Goal: Task Accomplishment & Management: Use online tool/utility

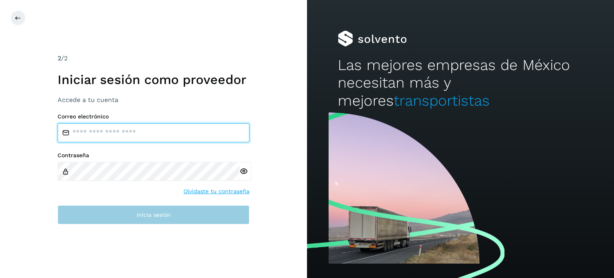
type input "**********"
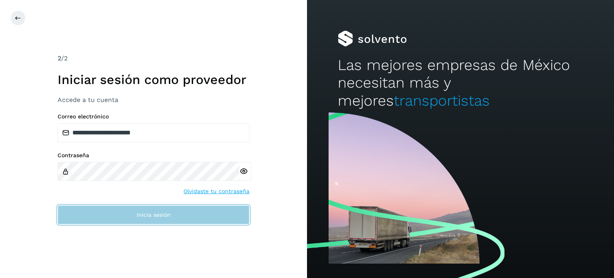
click at [158, 218] on button "Inicia sesión" at bounding box center [154, 214] width 192 height 19
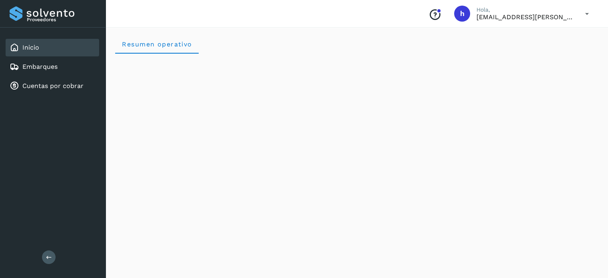
click at [55, 51] on div "Inicio" at bounding box center [53, 48] width 94 height 18
click at [55, 67] on link "Embarques" at bounding box center [39, 67] width 35 height 8
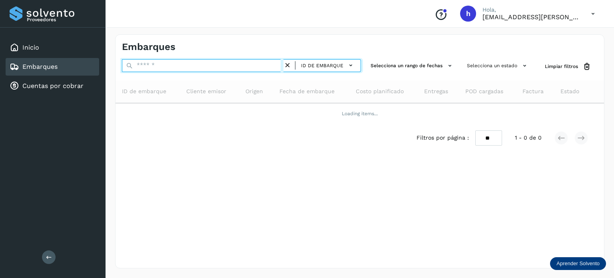
click at [189, 64] on input "text" at bounding box center [203, 65] width 162 height 13
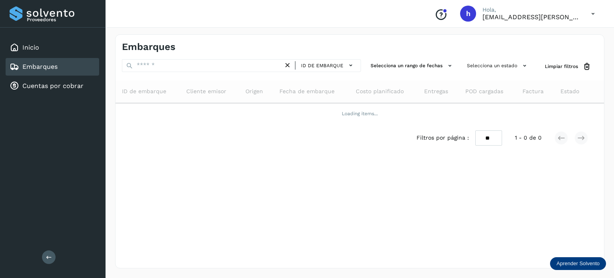
click at [187, 52] on div "Embarques" at bounding box center [241, 47] width 238 height 12
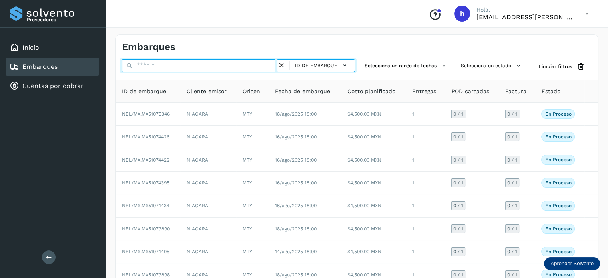
click at [189, 62] on input "text" at bounding box center [200, 65] width 156 height 13
paste input "**********"
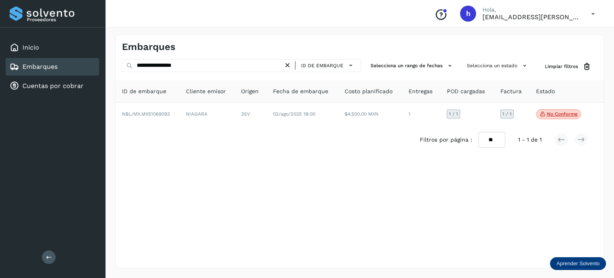
click at [348, 30] on div "**********" at bounding box center [360, 151] width 509 height 253
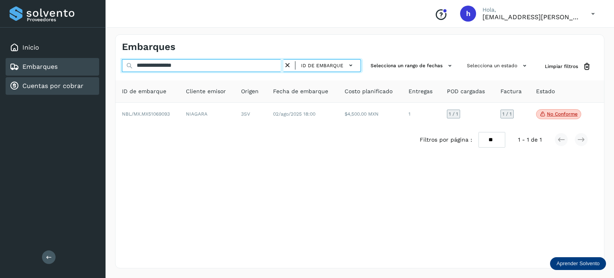
drag, startPoint x: 215, startPoint y: 64, endPoint x: 49, endPoint y: 79, distance: 166.6
click at [49, 79] on div "**********" at bounding box center [307, 139] width 614 height 278
paste input "text"
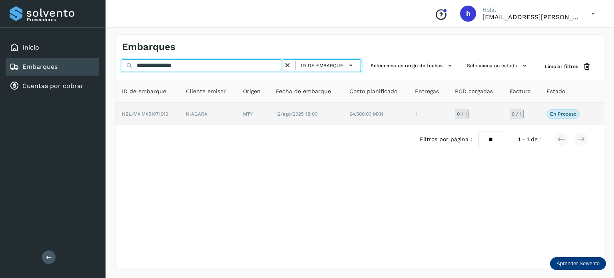
type input "**********"
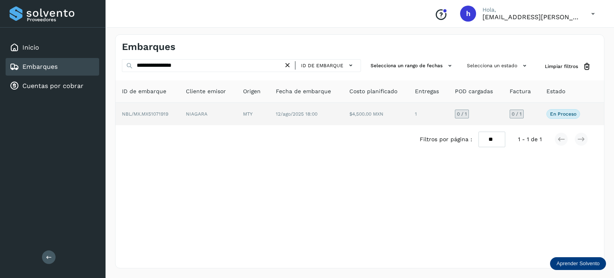
click at [163, 116] on span "NBL/MX.MX51071919" at bounding box center [145, 114] width 46 height 6
click at [237, 112] on td "NIAGARA" at bounding box center [253, 114] width 33 height 22
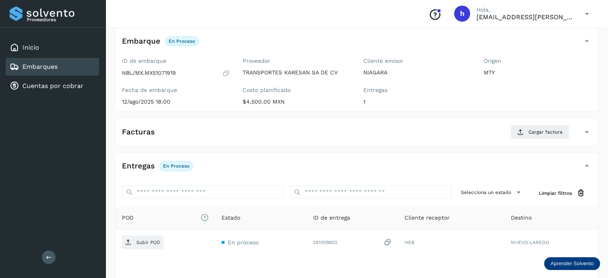
scroll to position [46, 0]
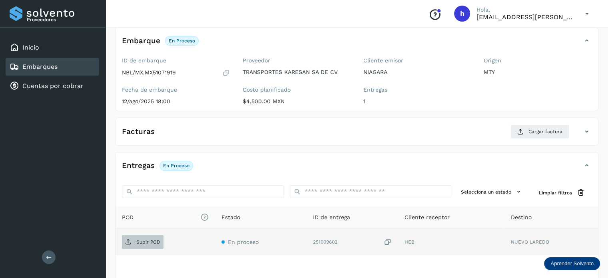
click at [144, 240] on p "Subir POD" at bounding box center [148, 242] width 24 height 6
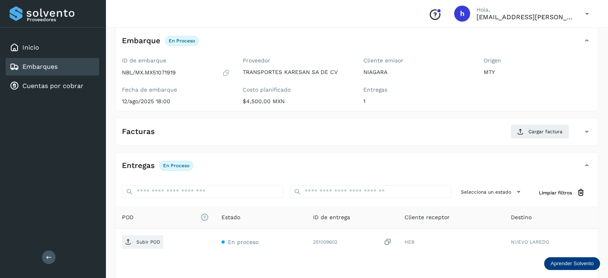
scroll to position [0, 0]
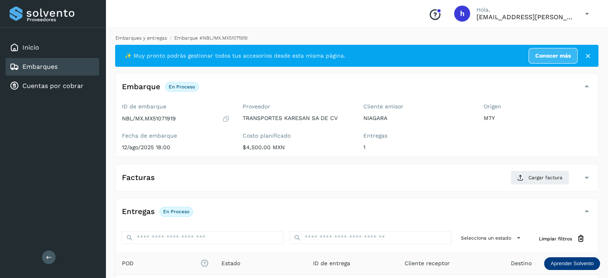
click at [132, 38] on link "Embarques y entregas" at bounding box center [142, 38] width 52 height 6
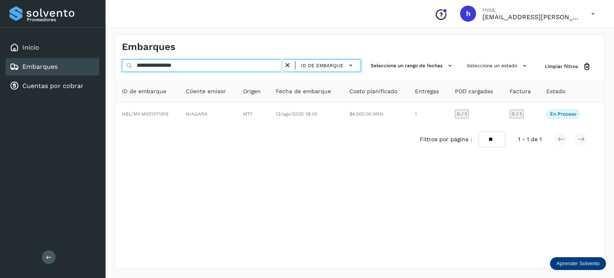
drag, startPoint x: 206, startPoint y: 66, endPoint x: 0, endPoint y: 86, distance: 207.2
click at [0, 86] on div "**********" at bounding box center [307, 139] width 614 height 278
paste input "text"
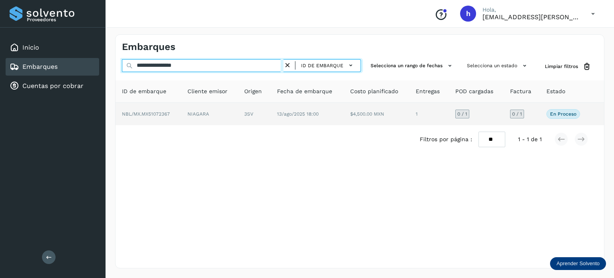
type input "**********"
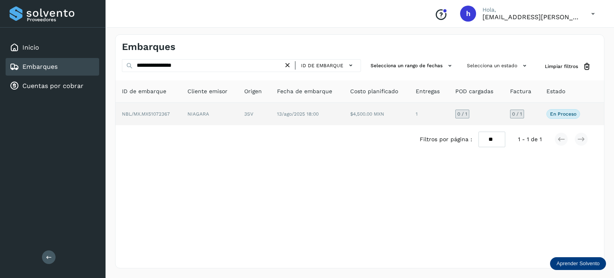
click at [181, 116] on td "NBL/MX.MX51072367" at bounding box center [209, 114] width 57 height 22
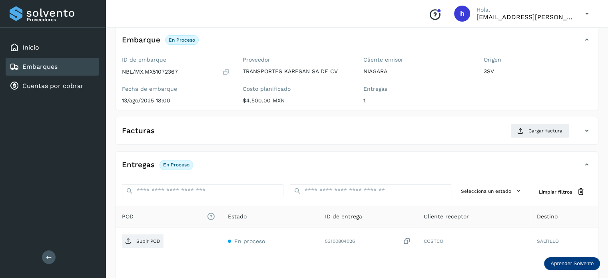
scroll to position [48, 0]
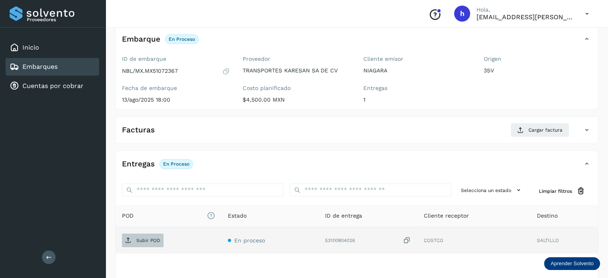
click at [146, 241] on p "Subir POD" at bounding box center [148, 240] width 24 height 6
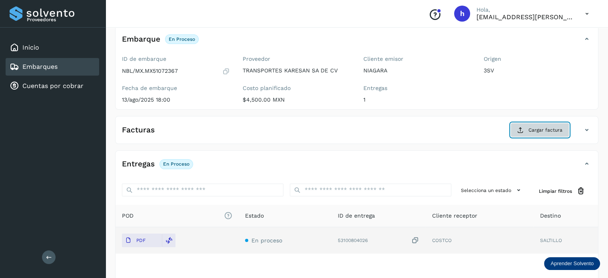
click at [535, 126] on span "Cargar factura" at bounding box center [545, 129] width 34 height 7
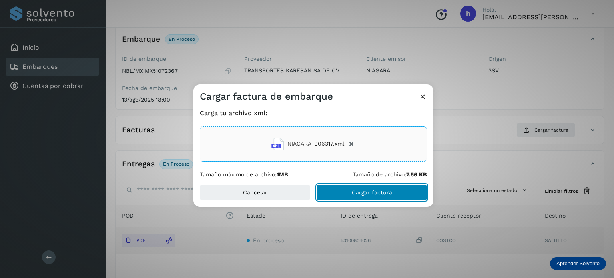
click at [396, 191] on button "Cargar factura" at bounding box center [372, 192] width 110 height 16
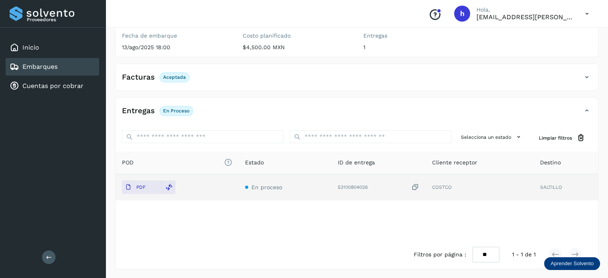
scroll to position [0, 0]
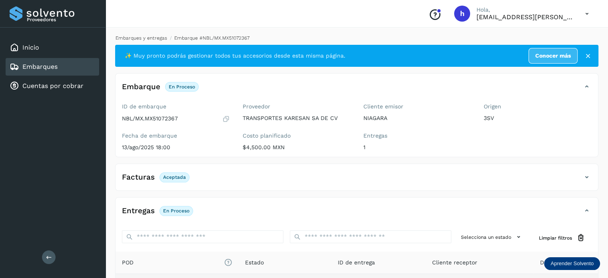
click at [146, 40] on link "Embarques y entregas" at bounding box center [142, 38] width 52 height 6
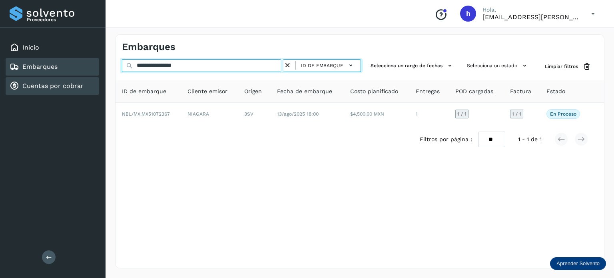
drag, startPoint x: 199, startPoint y: 65, endPoint x: 58, endPoint y: 82, distance: 141.7
click at [58, 82] on div "**********" at bounding box center [307, 139] width 614 height 278
paste input "text"
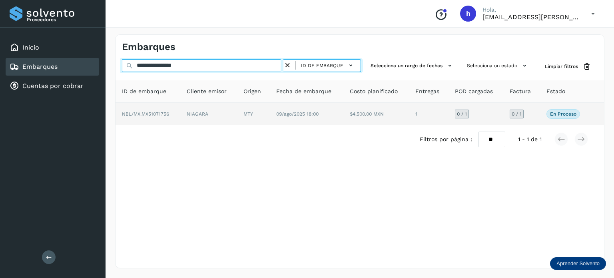
type input "**********"
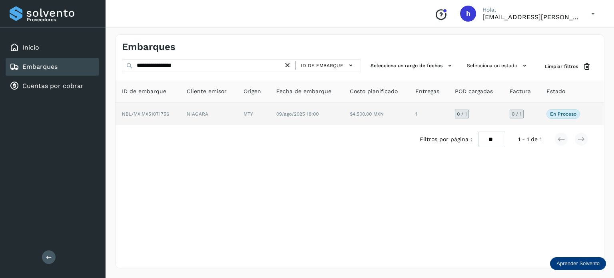
click at [180, 113] on td "NBL/MX.MX51071756" at bounding box center [208, 114] width 57 height 22
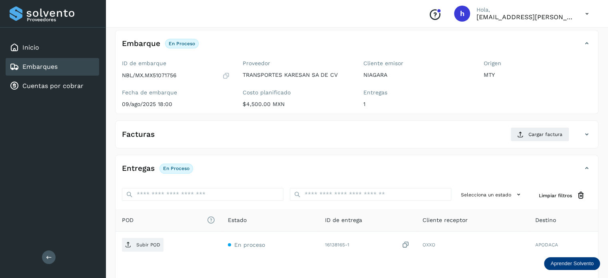
scroll to position [45, 0]
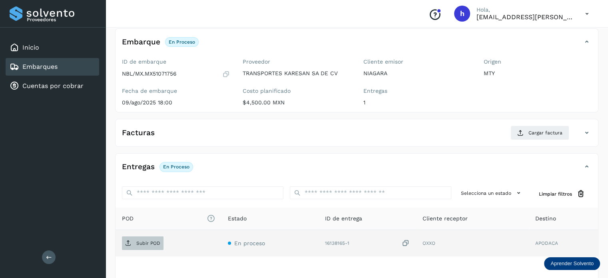
click at [142, 243] on p "Subir POD" at bounding box center [148, 243] width 24 height 6
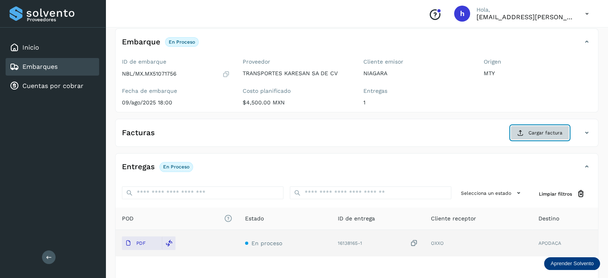
click at [551, 131] on span "Cargar factura" at bounding box center [545, 132] width 34 height 7
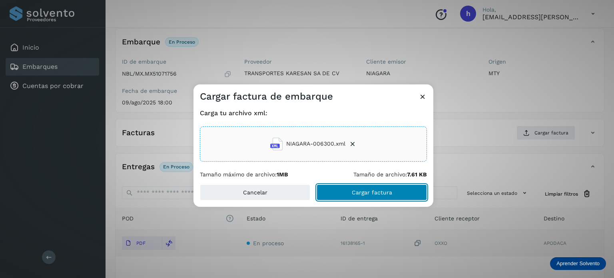
click at [397, 190] on button "Cargar factura" at bounding box center [372, 192] width 110 height 16
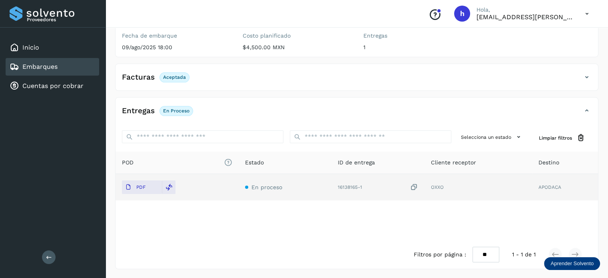
scroll to position [0, 0]
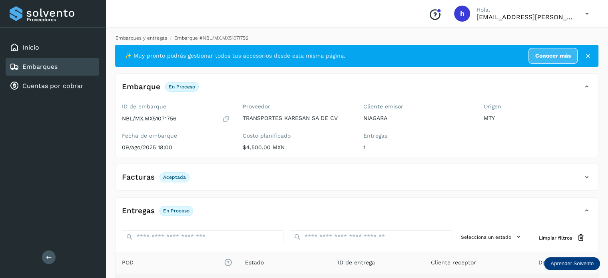
click at [146, 38] on link "Embarques y entregas" at bounding box center [142, 38] width 52 height 6
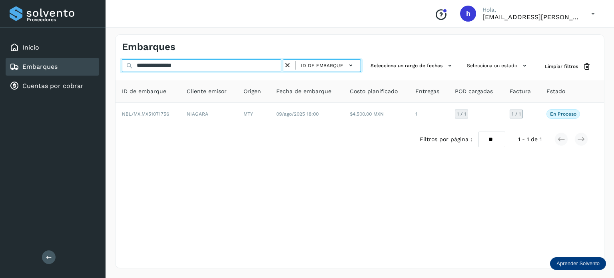
drag, startPoint x: 212, startPoint y: 67, endPoint x: 34, endPoint y: 73, distance: 178.0
click at [34, 73] on div "**********" at bounding box center [307, 139] width 614 height 278
paste input "text"
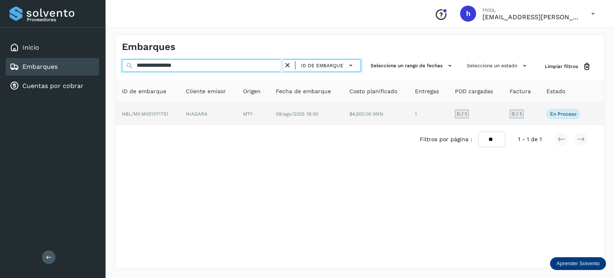
type input "**********"
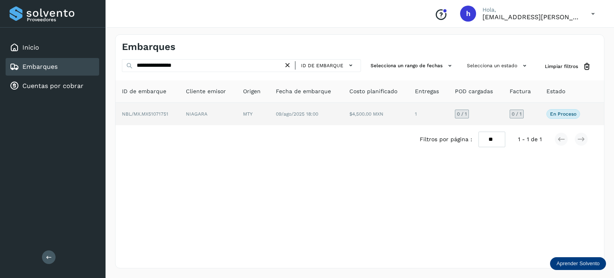
click at [179, 109] on td "NBL/MX.MX51071751" at bounding box center [207, 114] width 57 height 22
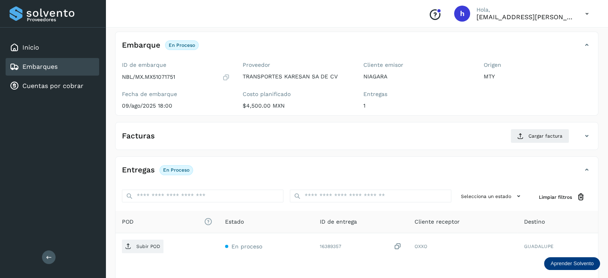
scroll to position [45, 0]
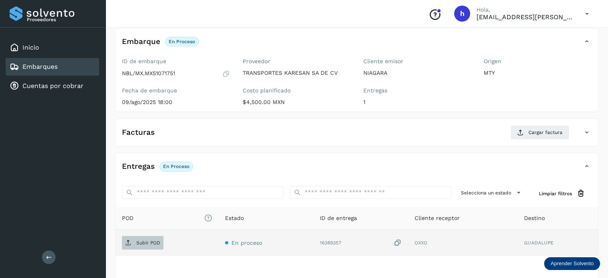
click at [143, 240] on p "Subir POD" at bounding box center [148, 243] width 24 height 6
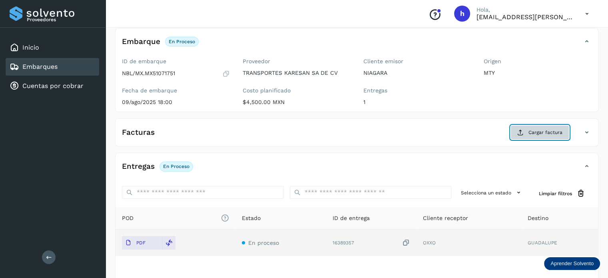
click at [542, 134] on span "Cargar factura" at bounding box center [545, 132] width 34 height 7
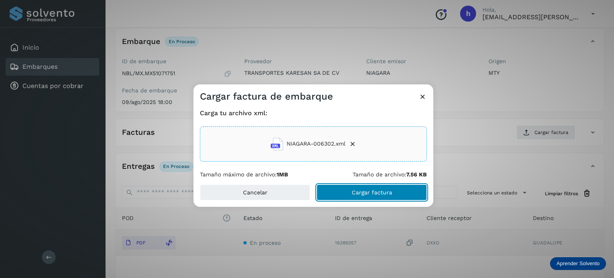
click at [400, 191] on button "Cargar factura" at bounding box center [372, 192] width 110 height 16
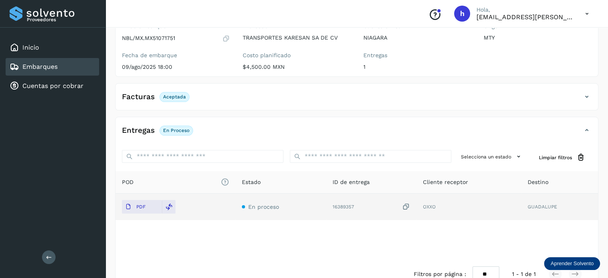
scroll to position [0, 0]
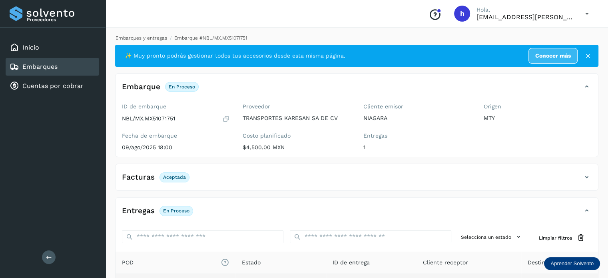
click at [158, 35] on link "Embarques y entregas" at bounding box center [142, 38] width 52 height 6
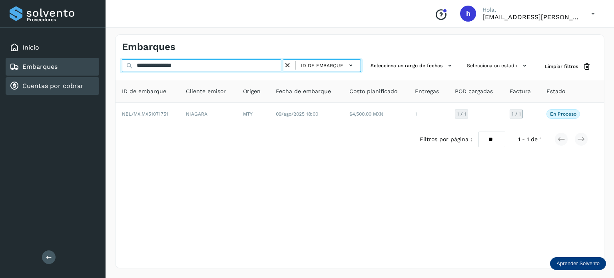
drag, startPoint x: 205, startPoint y: 64, endPoint x: 35, endPoint y: 81, distance: 171.2
click at [35, 81] on div "**********" at bounding box center [307, 139] width 614 height 278
paste input "text"
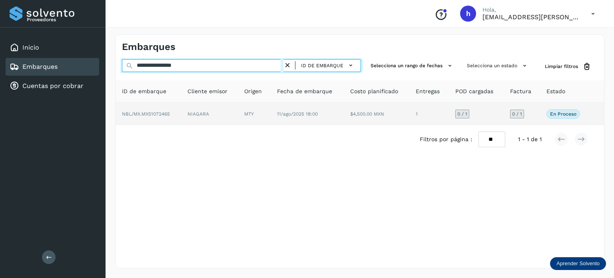
type input "**********"
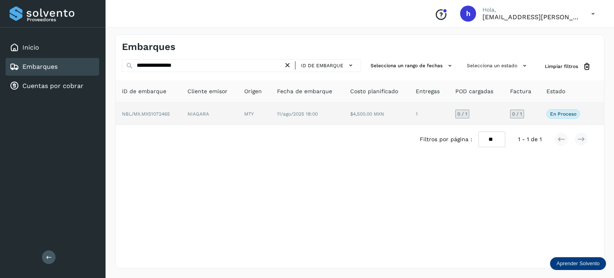
click at [165, 115] on span "NBL/MX.MX51072465" at bounding box center [146, 114] width 48 height 6
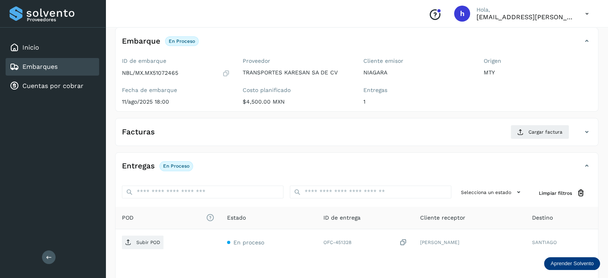
scroll to position [46, 0]
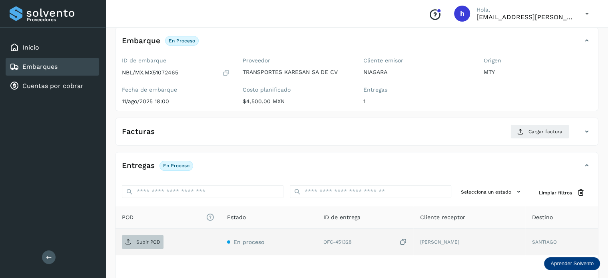
click at [147, 241] on p "Subir POD" at bounding box center [148, 242] width 24 height 6
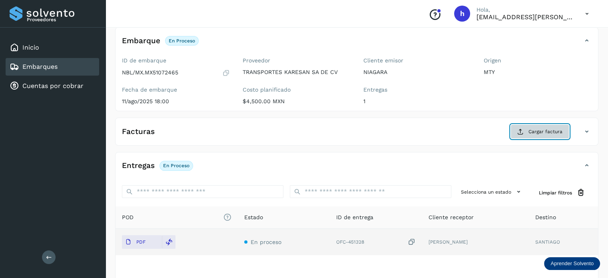
click at [534, 132] on span "Cargar factura" at bounding box center [545, 131] width 34 height 7
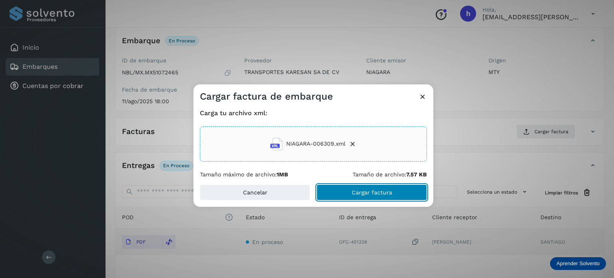
click at [396, 195] on button "Cargar factura" at bounding box center [372, 192] width 110 height 16
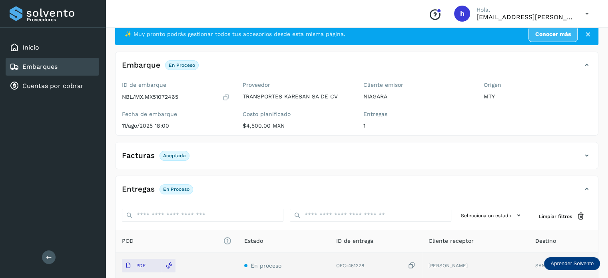
scroll to position [0, 0]
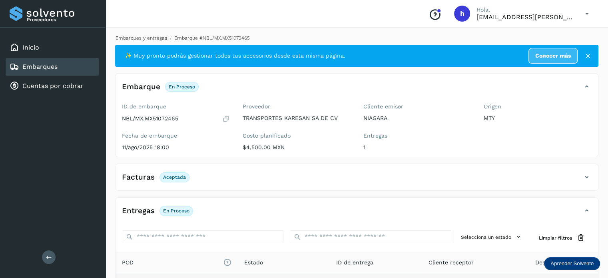
click at [160, 38] on link "Embarques y entregas" at bounding box center [142, 38] width 52 height 6
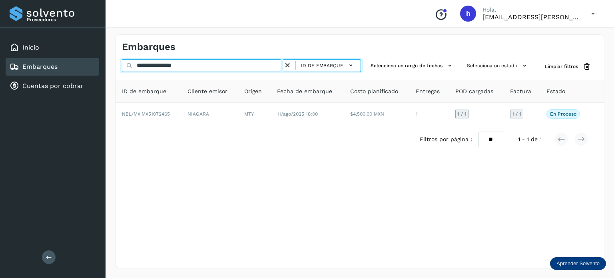
drag, startPoint x: 205, startPoint y: 64, endPoint x: 0, endPoint y: 76, distance: 205.8
click at [0, 76] on div "**********" at bounding box center [307, 139] width 614 height 278
paste input "text"
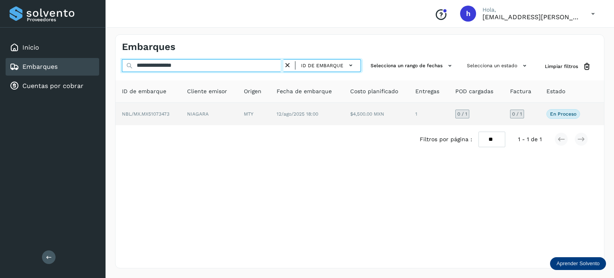
type input "**********"
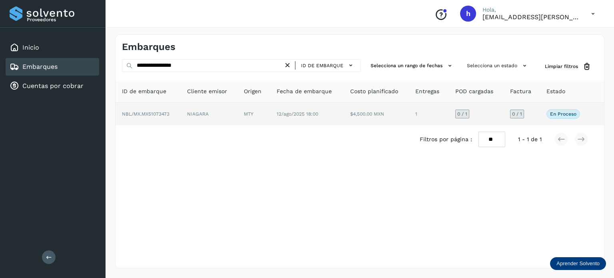
click at [181, 107] on td "NBL/MX.MX51073473" at bounding box center [209, 114] width 57 height 22
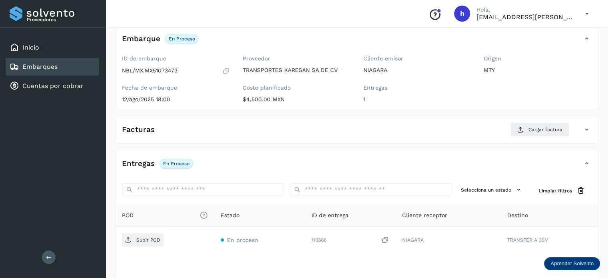
scroll to position [49, 0]
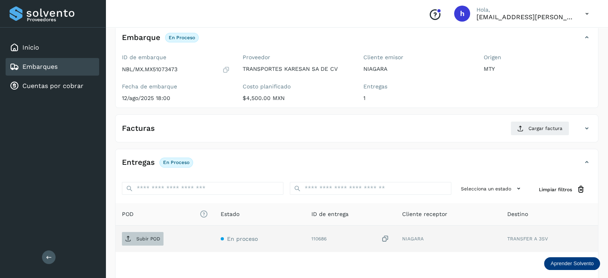
click at [148, 238] on p "Subir POD" at bounding box center [148, 239] width 24 height 6
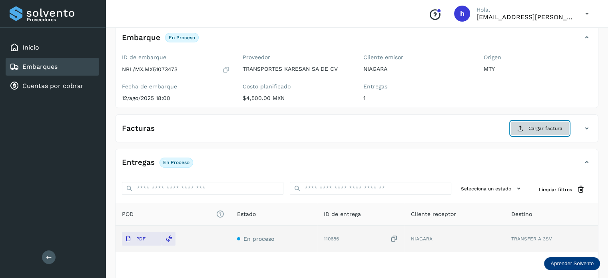
click at [542, 128] on span "Cargar factura" at bounding box center [545, 128] width 34 height 7
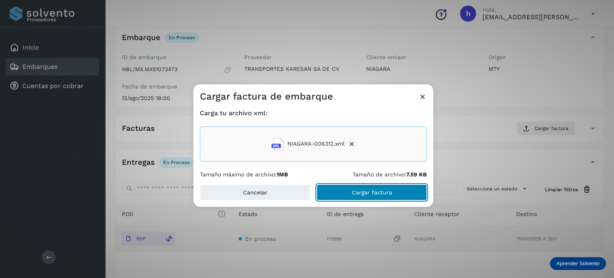
click at [397, 190] on button "Cargar factura" at bounding box center [372, 192] width 110 height 16
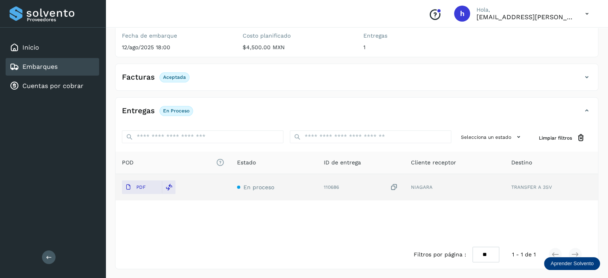
scroll to position [0, 0]
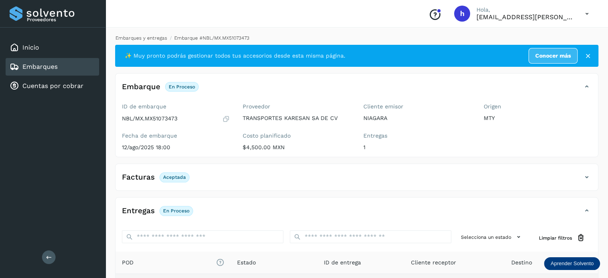
click at [150, 40] on link "Embarques y entregas" at bounding box center [142, 38] width 52 height 6
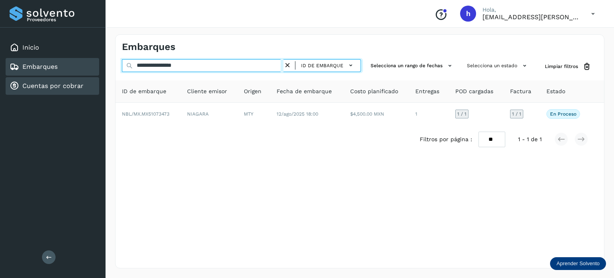
drag, startPoint x: 207, startPoint y: 68, endPoint x: 84, endPoint y: 80, distance: 123.7
click at [84, 80] on div "**********" at bounding box center [307, 139] width 614 height 278
paste input "text"
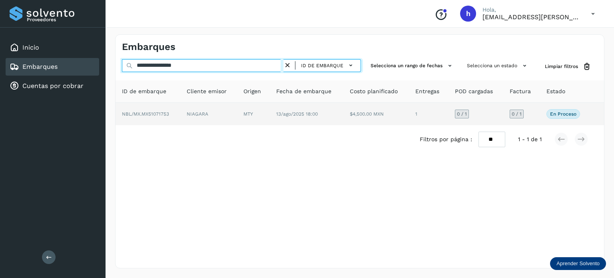
type input "**********"
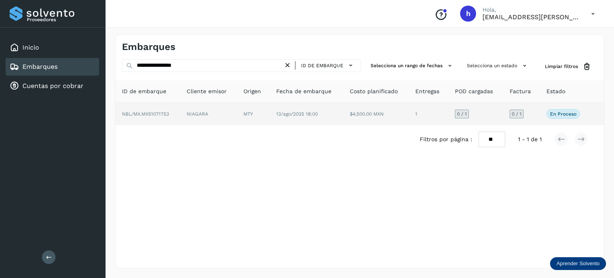
click at [237, 114] on td "NIAGARA" at bounding box center [253, 114] width 33 height 22
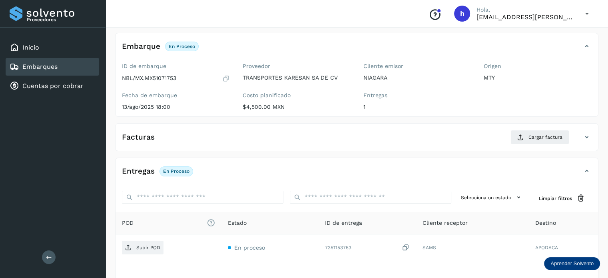
scroll to position [46, 0]
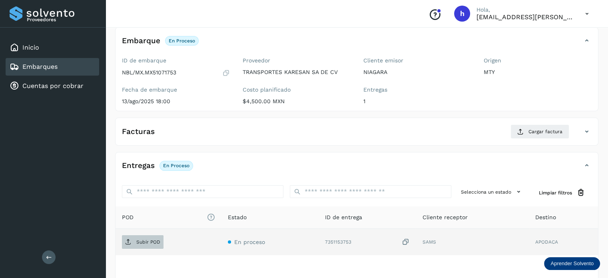
click at [142, 243] on p "Subir POD" at bounding box center [148, 242] width 24 height 6
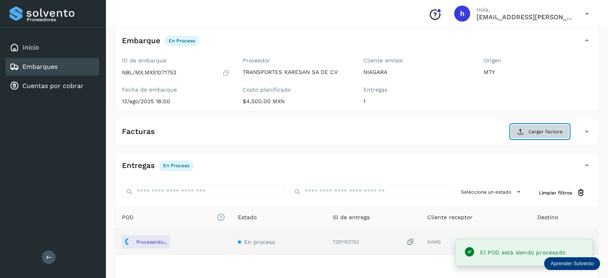
click at [531, 131] on span "Cargar factura" at bounding box center [545, 131] width 34 height 7
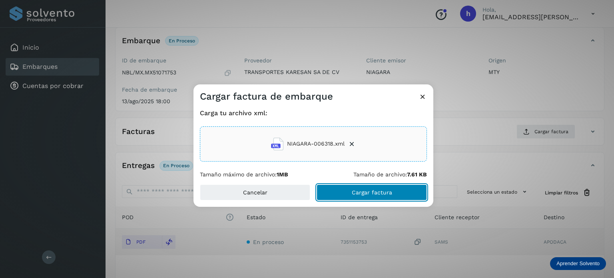
click at [391, 196] on button "Cargar factura" at bounding box center [372, 192] width 110 height 16
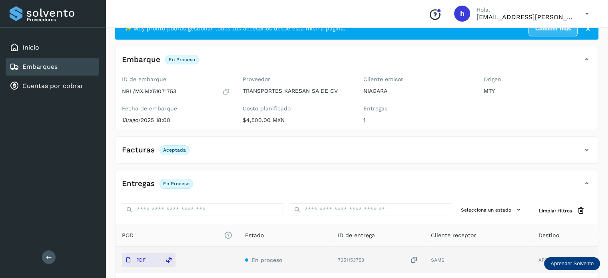
scroll to position [0, 0]
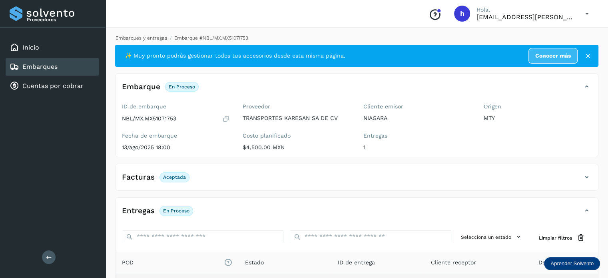
click at [143, 38] on link "Embarques y entregas" at bounding box center [142, 38] width 52 height 6
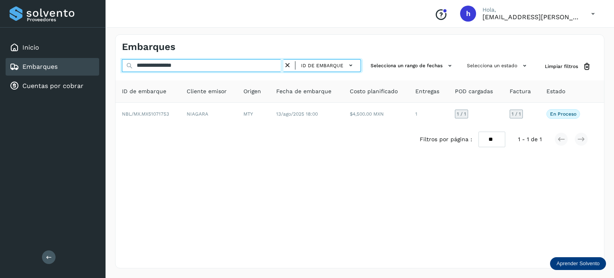
drag, startPoint x: 202, startPoint y: 68, endPoint x: 54, endPoint y: 75, distance: 148.1
click at [54, 75] on div "**********" at bounding box center [307, 139] width 614 height 278
paste input "text"
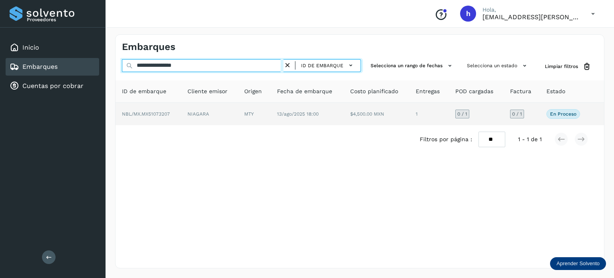
type input "**********"
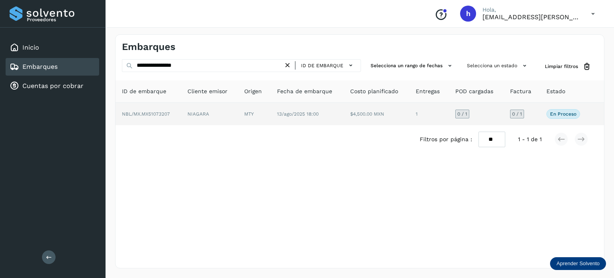
click at [181, 111] on td "NBL/MX.MX51073207" at bounding box center [209, 114] width 57 height 22
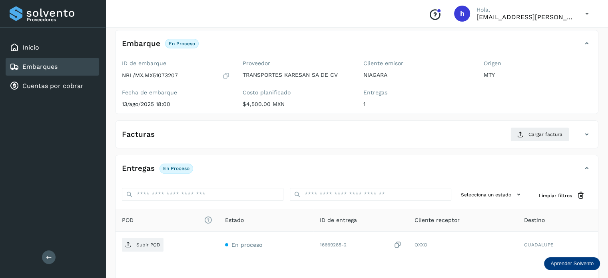
scroll to position [46, 0]
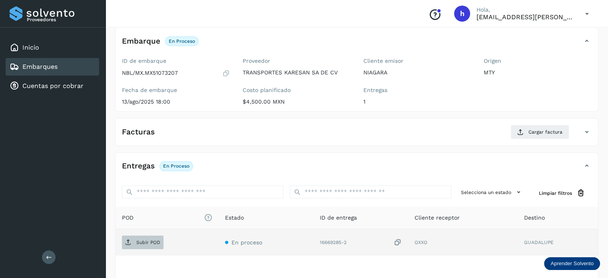
click at [142, 245] on span "Subir POD" at bounding box center [143, 242] width 42 height 13
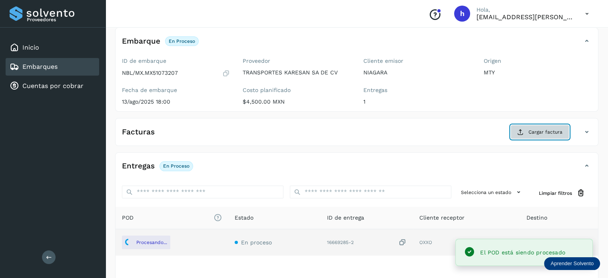
click at [537, 128] on span "Cargar factura" at bounding box center [545, 131] width 34 height 7
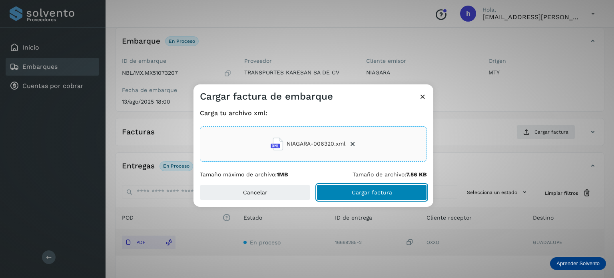
click at [394, 188] on button "Cargar factura" at bounding box center [372, 192] width 110 height 16
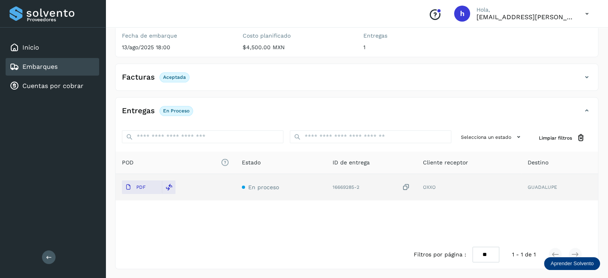
scroll to position [0, 0]
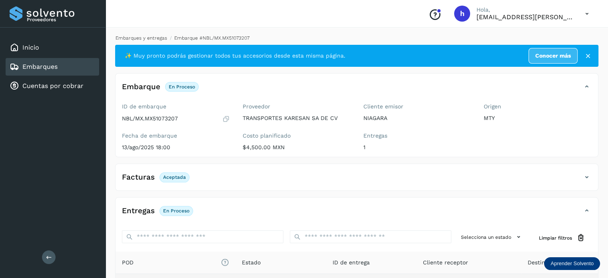
click at [139, 35] on link "Embarques y entregas" at bounding box center [142, 38] width 52 height 6
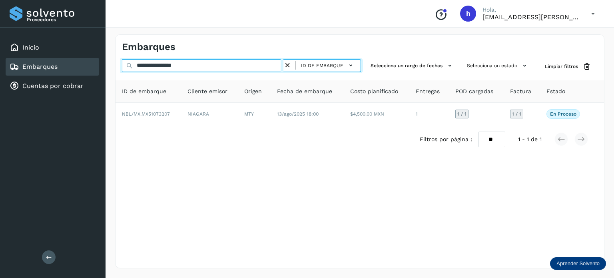
drag, startPoint x: 209, startPoint y: 65, endPoint x: 52, endPoint y: 73, distance: 157.7
click at [52, 73] on div "**********" at bounding box center [307, 139] width 614 height 278
paste input "text"
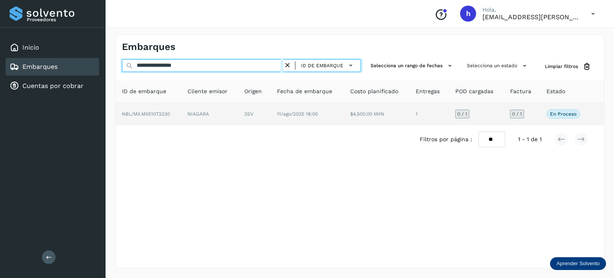
type input "**********"
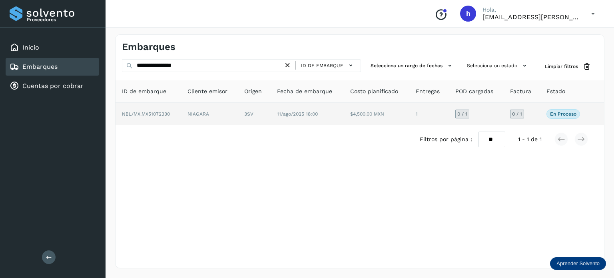
click at [181, 112] on td "NBL/MX.MX51072330" at bounding box center [209, 114] width 57 height 22
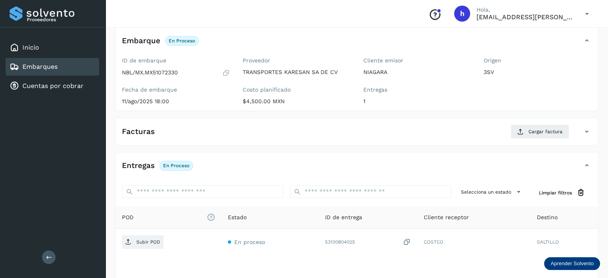
scroll to position [46, 0]
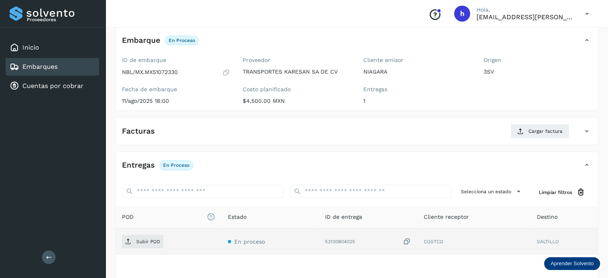
click at [221, 233] on td "Subir POD" at bounding box center [269, 241] width 97 height 26
click at [150, 240] on p "Subir POD" at bounding box center [148, 242] width 24 height 6
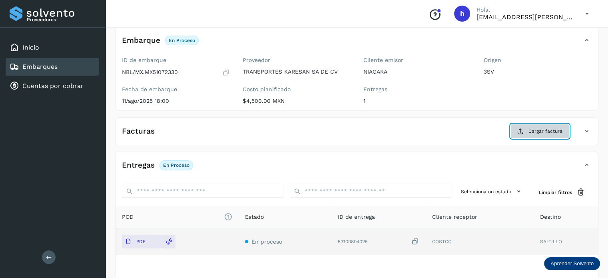
click at [536, 129] on span "Cargar factura" at bounding box center [545, 131] width 34 height 7
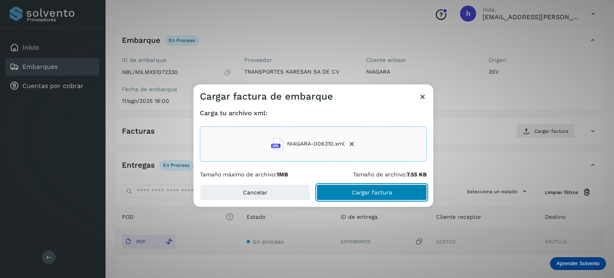
click at [392, 189] on button "Cargar factura" at bounding box center [372, 192] width 110 height 16
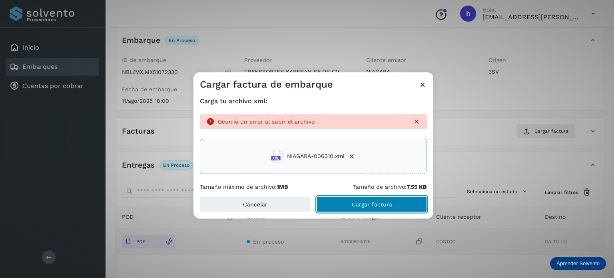
click at [376, 197] on button "Cargar factura" at bounding box center [372, 204] width 110 height 16
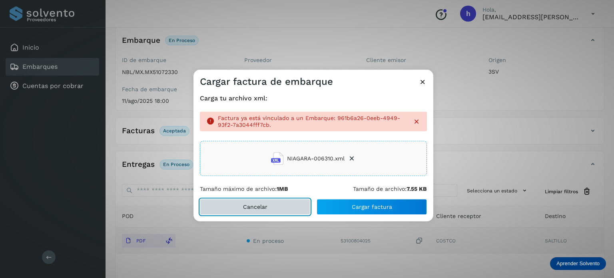
click at [278, 205] on button "Cancelar" at bounding box center [255, 207] width 110 height 16
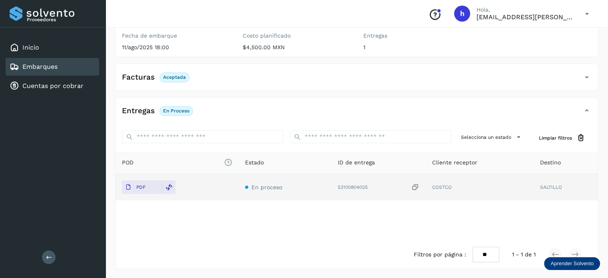
scroll to position [0, 0]
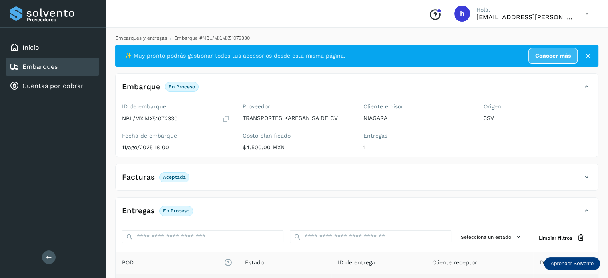
click at [136, 39] on link "Embarques y entregas" at bounding box center [142, 38] width 52 height 6
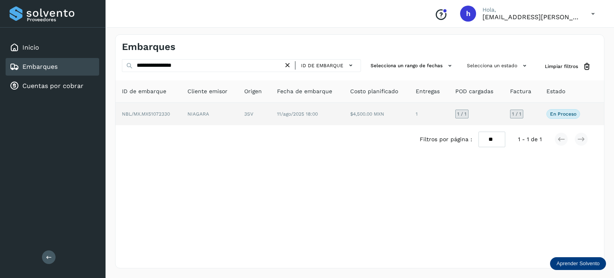
click at [238, 113] on td "NIAGARA" at bounding box center [254, 114] width 33 height 22
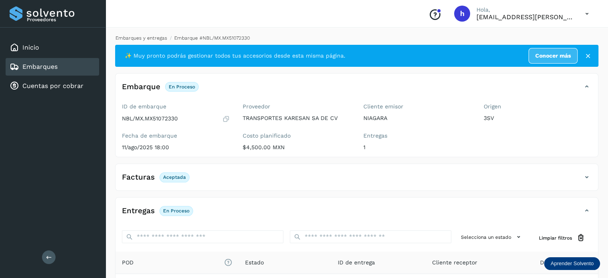
click at [160, 38] on link "Embarques y entregas" at bounding box center [142, 38] width 52 height 6
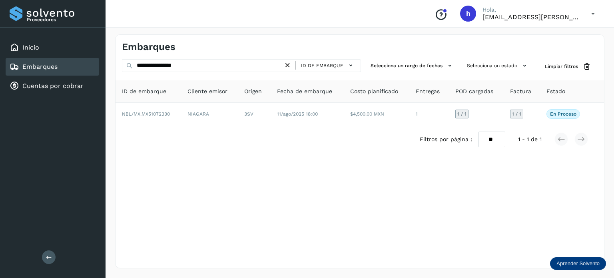
click at [349, 39] on div "Embarques" at bounding box center [360, 44] width 489 height 18
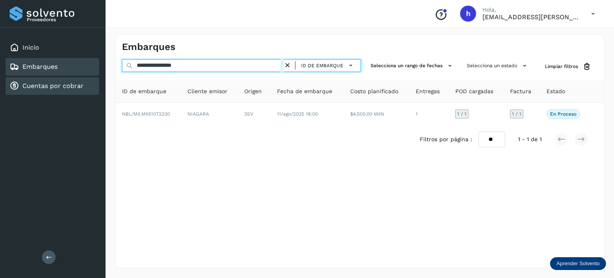
drag, startPoint x: 216, startPoint y: 61, endPoint x: 64, endPoint y: 78, distance: 152.4
click at [64, 78] on div "**********" at bounding box center [307, 139] width 614 height 278
paste input "text"
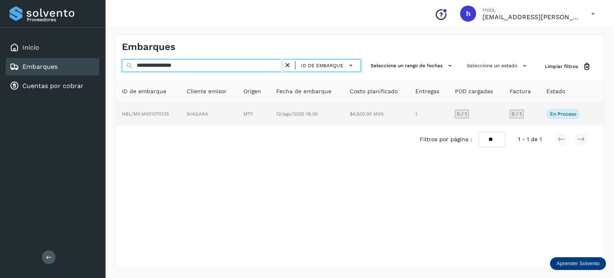
type input "**********"
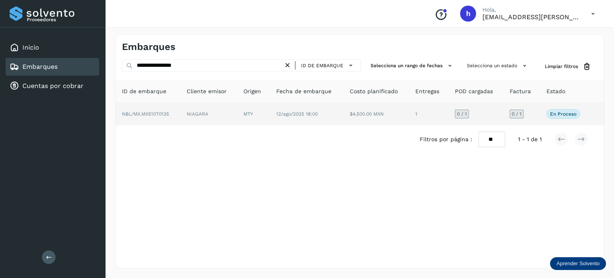
click at [180, 112] on td "NBL/MX.MX51070135" at bounding box center [208, 114] width 57 height 22
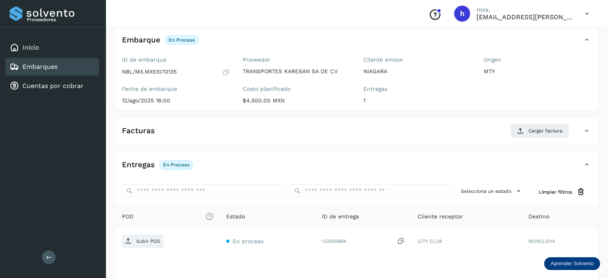
scroll to position [48, 0]
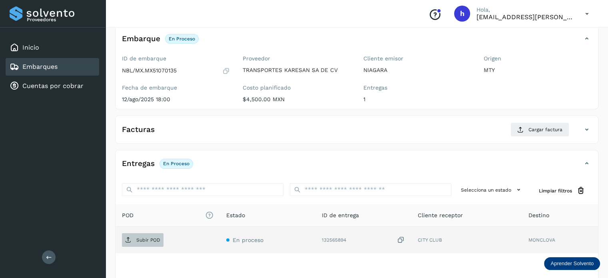
click at [154, 238] on p "Subir POD" at bounding box center [148, 240] width 24 height 6
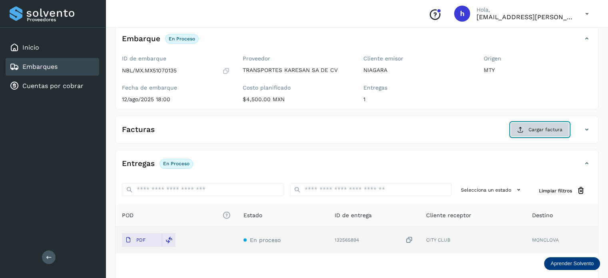
click at [544, 130] on span "Cargar factura" at bounding box center [545, 129] width 34 height 7
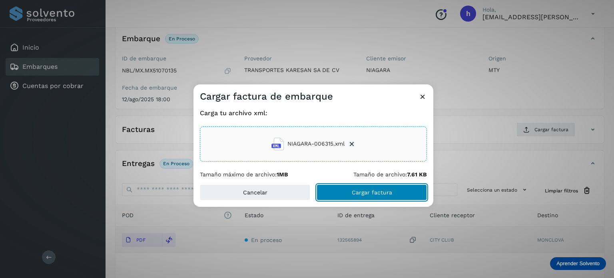
click at [396, 189] on button "Cargar factura" at bounding box center [372, 192] width 110 height 16
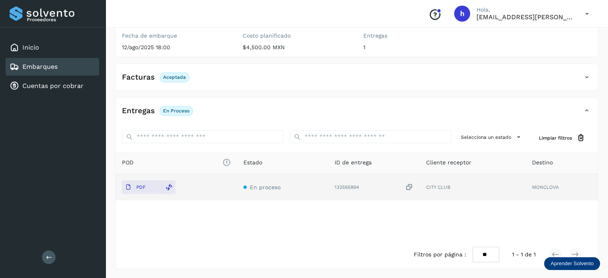
scroll to position [0, 0]
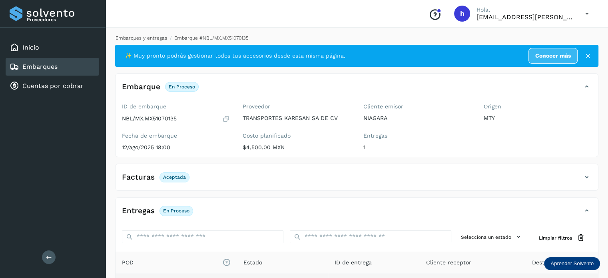
click at [154, 36] on link "Embarques y entregas" at bounding box center [142, 38] width 52 height 6
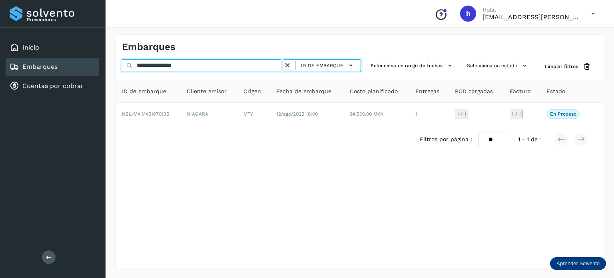
drag, startPoint x: 199, startPoint y: 64, endPoint x: 53, endPoint y: 66, distance: 145.5
click at [53, 66] on div "**********" at bounding box center [307, 139] width 614 height 278
paste input "text"
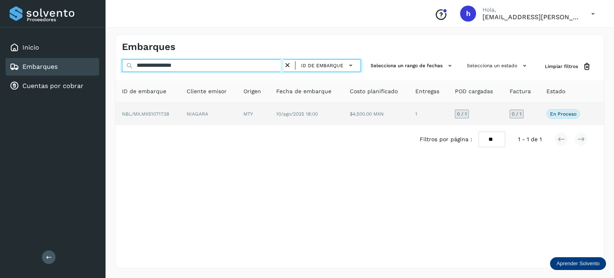
type input "**********"
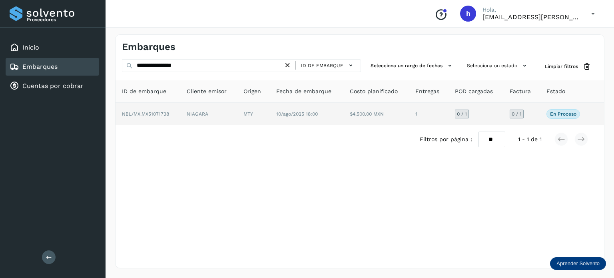
click at [180, 120] on td "NBL/MX.MX51071738" at bounding box center [208, 114] width 57 height 22
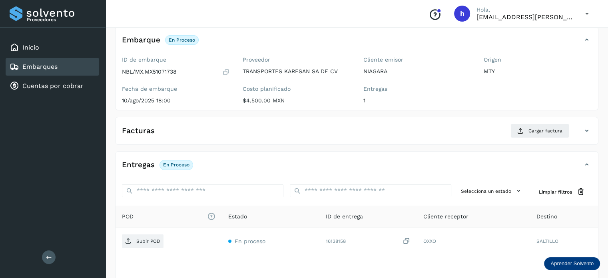
scroll to position [48, 0]
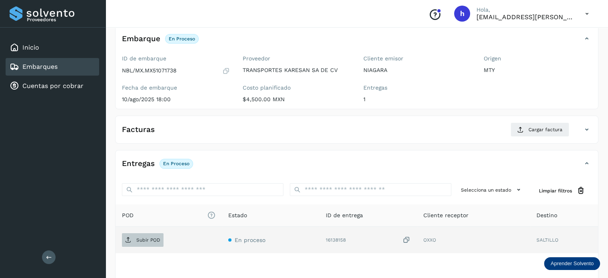
click at [152, 241] on p "Subir POD" at bounding box center [148, 240] width 24 height 6
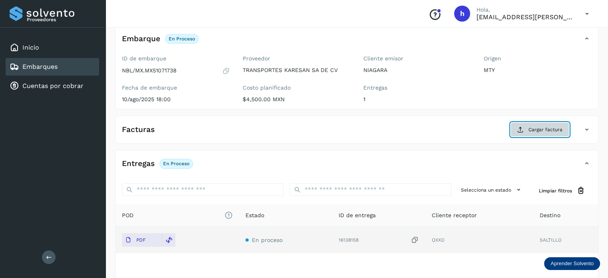
click at [540, 128] on span "Cargar factura" at bounding box center [545, 129] width 34 height 7
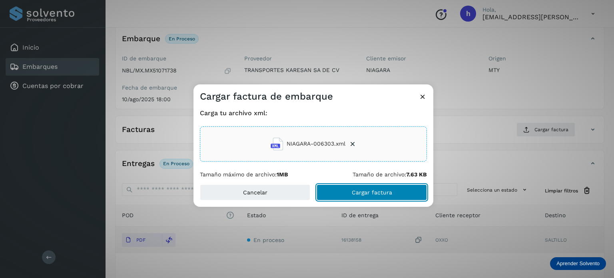
click at [405, 190] on button "Cargar factura" at bounding box center [372, 192] width 110 height 16
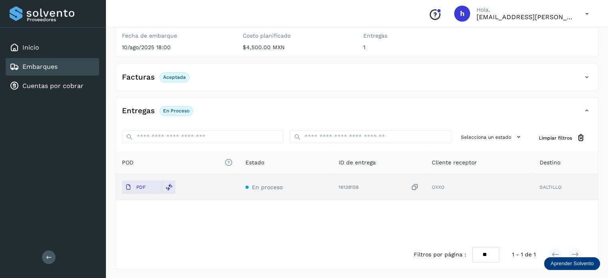
scroll to position [0, 0]
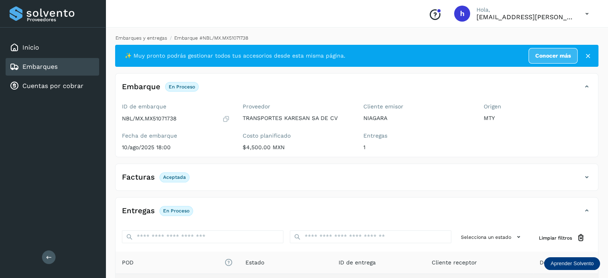
click at [152, 38] on link "Embarques y entregas" at bounding box center [142, 38] width 52 height 6
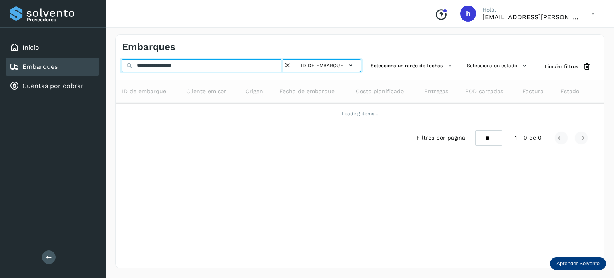
drag, startPoint x: 202, startPoint y: 66, endPoint x: 94, endPoint y: 73, distance: 108.2
click at [94, 73] on div "**********" at bounding box center [307, 139] width 614 height 278
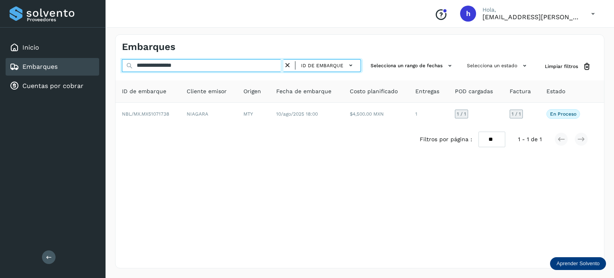
paste input "text"
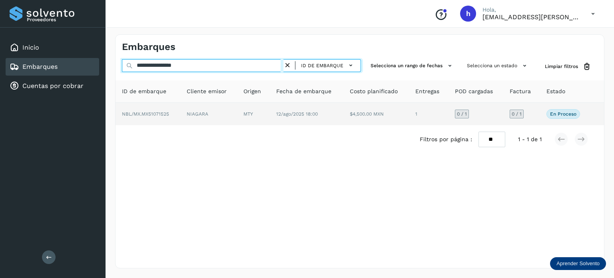
type input "**********"
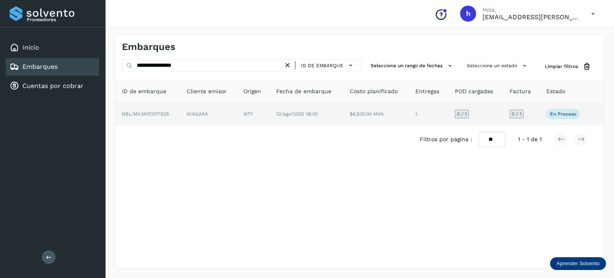
click at [237, 110] on td "NIAGARA" at bounding box center [253, 114] width 33 height 22
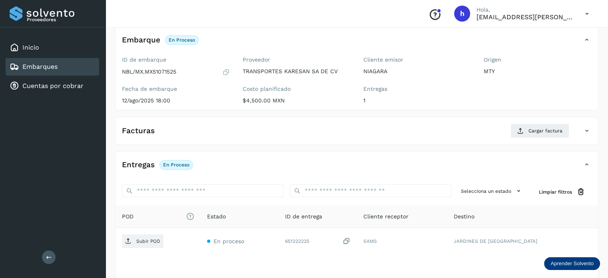
scroll to position [48, 0]
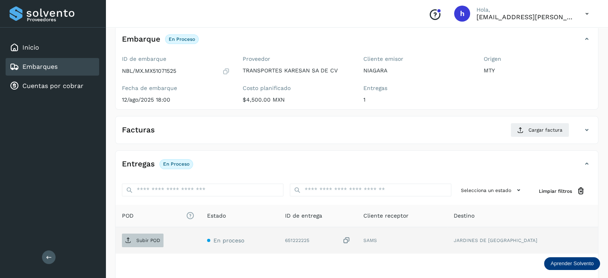
click at [154, 237] on p "Subir POD" at bounding box center [148, 240] width 24 height 6
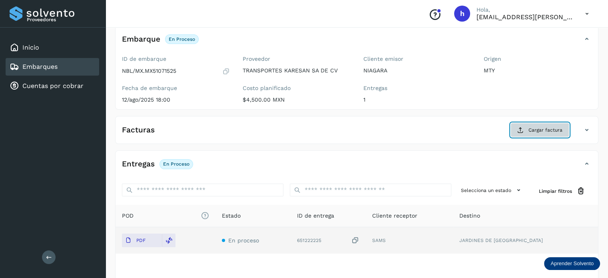
click at [539, 126] on span "Cargar factura" at bounding box center [545, 129] width 34 height 7
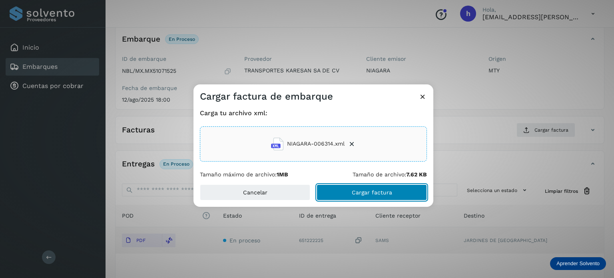
click at [402, 195] on button "Cargar factura" at bounding box center [372, 192] width 110 height 16
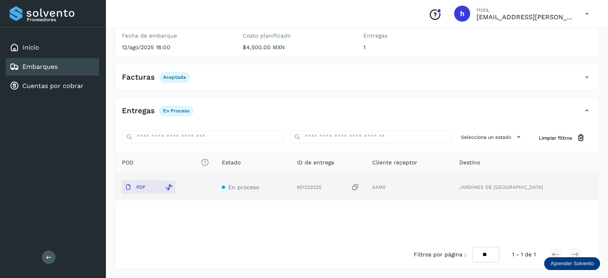
scroll to position [0, 0]
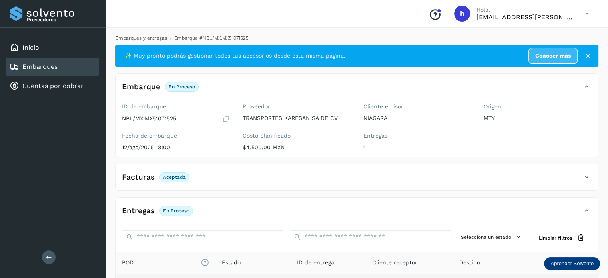
click at [141, 38] on link "Embarques y entregas" at bounding box center [142, 38] width 52 height 6
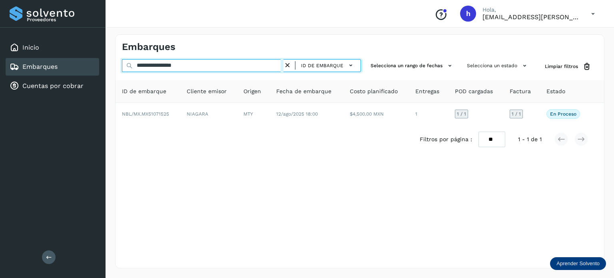
drag, startPoint x: 205, startPoint y: 68, endPoint x: 0, endPoint y: 84, distance: 205.3
click at [0, 84] on div "**********" at bounding box center [307, 139] width 614 height 278
paste input "text"
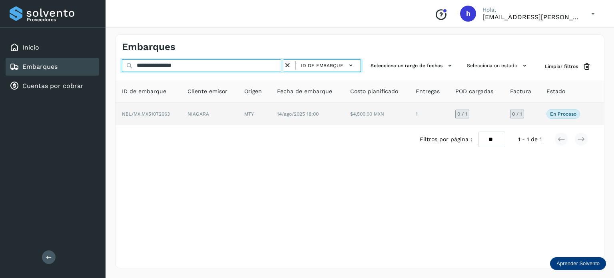
type input "**********"
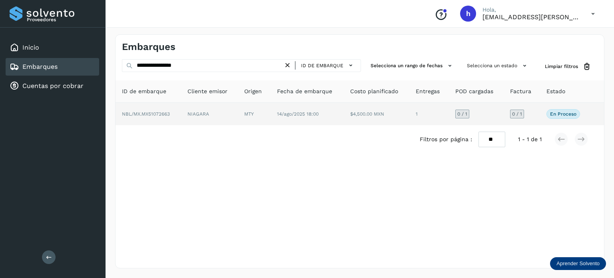
click at [181, 119] on td "NBL/MX.MX51072663" at bounding box center [209, 114] width 57 height 22
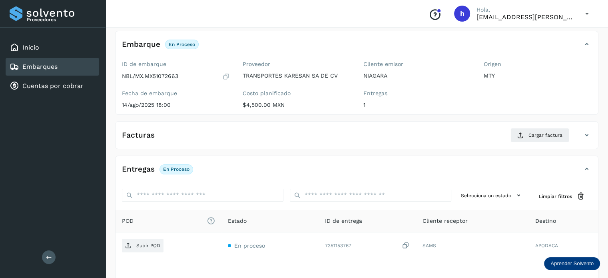
scroll to position [48, 0]
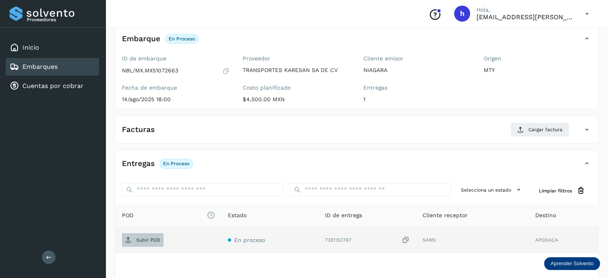
click at [145, 237] on p "Subir POD" at bounding box center [148, 240] width 24 height 6
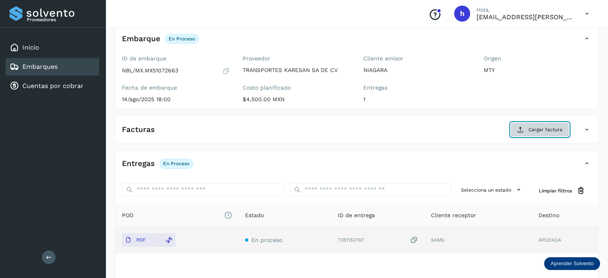
click at [534, 129] on span "Cargar factura" at bounding box center [545, 129] width 34 height 7
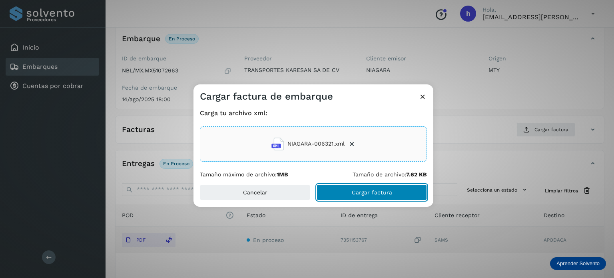
click at [388, 191] on span "Cargar factura" at bounding box center [372, 192] width 40 height 6
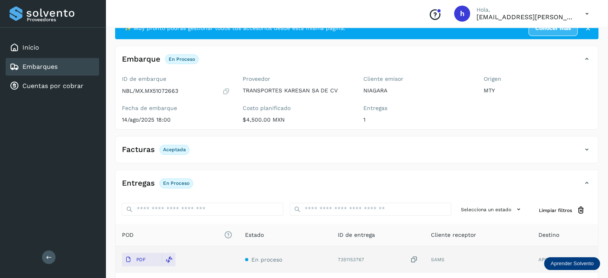
scroll to position [0, 0]
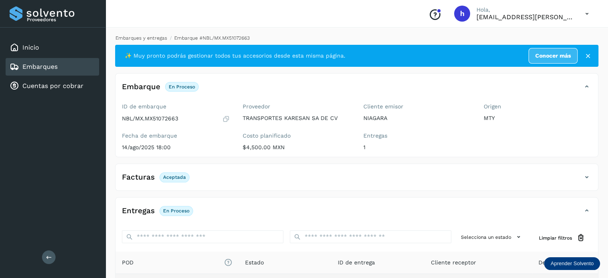
click at [138, 40] on link "Embarques y entregas" at bounding box center [142, 38] width 52 height 6
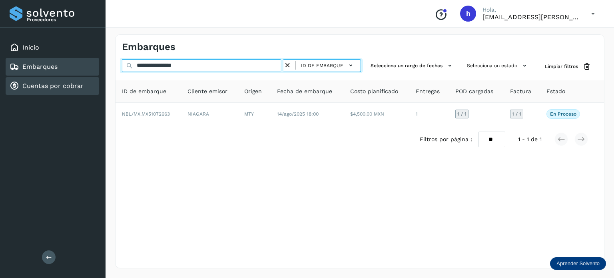
drag, startPoint x: 208, startPoint y: 69, endPoint x: 45, endPoint y: 90, distance: 164.5
click at [45, 90] on div "**********" at bounding box center [307, 139] width 614 height 278
paste input "text"
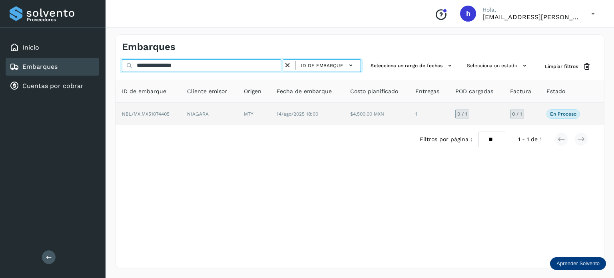
type input "**********"
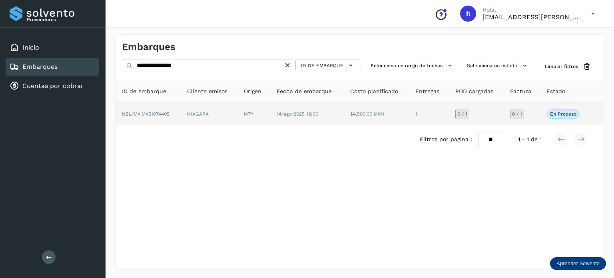
click at [181, 110] on td "NBL/MX.MX51074405" at bounding box center [209, 114] width 57 height 22
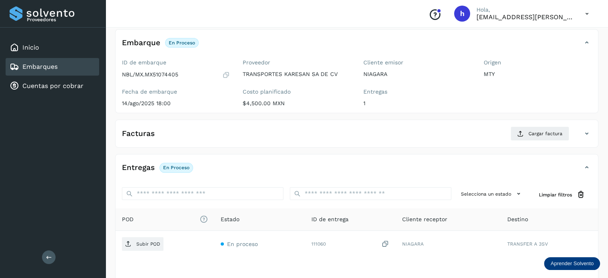
scroll to position [46, 0]
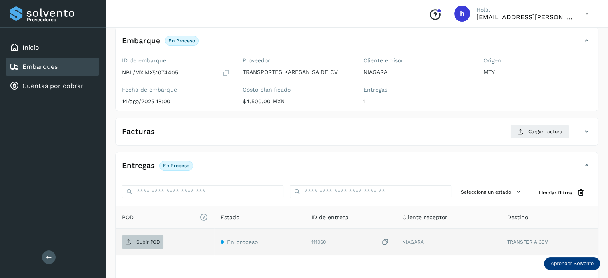
click at [147, 243] on p "Subir POD" at bounding box center [148, 242] width 24 height 6
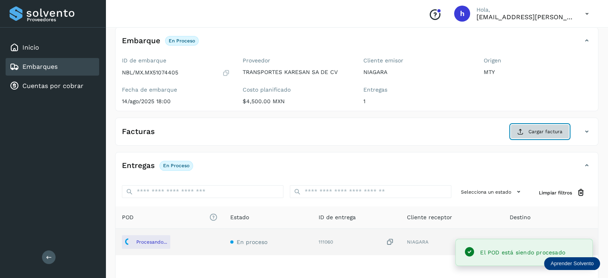
click at [544, 130] on span "Cargar factura" at bounding box center [545, 131] width 34 height 7
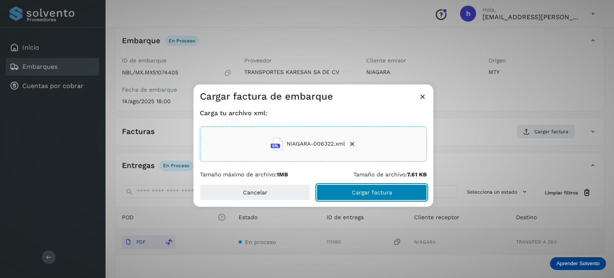
click at [402, 196] on button "Cargar factura" at bounding box center [372, 192] width 110 height 16
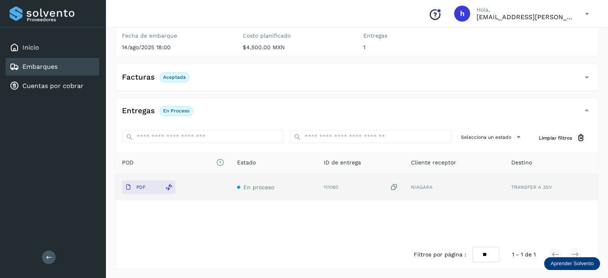
scroll to position [0, 0]
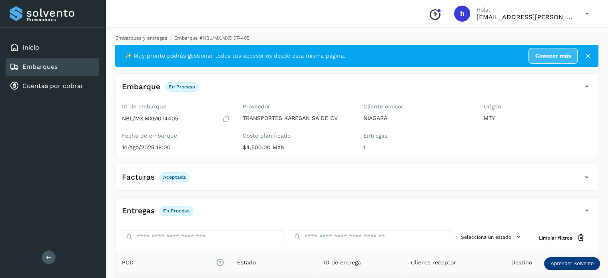
click at [154, 36] on link "Embarques y entregas" at bounding box center [142, 38] width 52 height 6
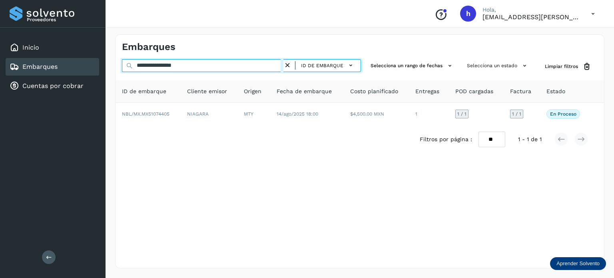
drag, startPoint x: 208, startPoint y: 65, endPoint x: 25, endPoint y: 66, distance: 183.1
click at [25, 66] on div "**********" at bounding box center [307, 139] width 614 height 278
paste input "text"
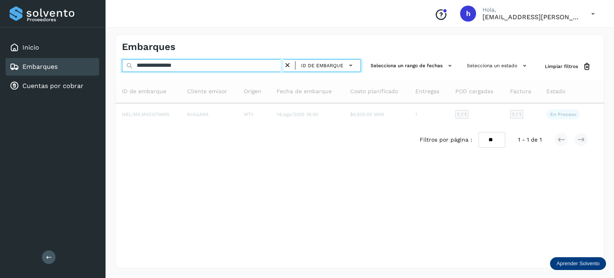
type input "**********"
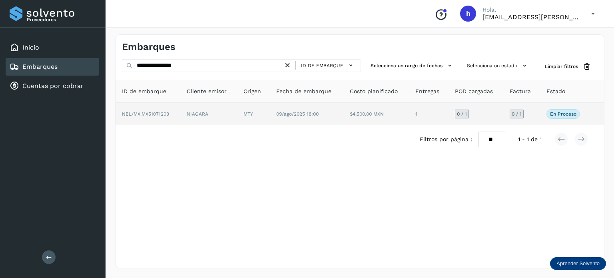
click at [161, 112] on span "NBL/MX.MX51071203" at bounding box center [145, 114] width 47 height 6
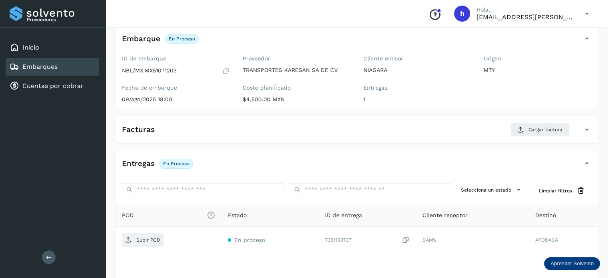
scroll to position [50, 0]
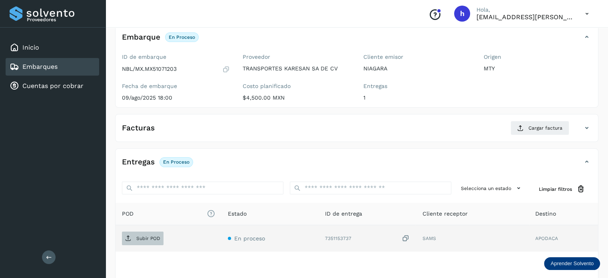
click at [142, 235] on p "Subir POD" at bounding box center [148, 238] width 24 height 6
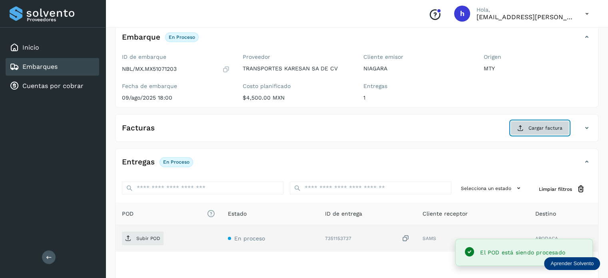
click at [539, 128] on span "Cargar factura" at bounding box center [545, 127] width 34 height 7
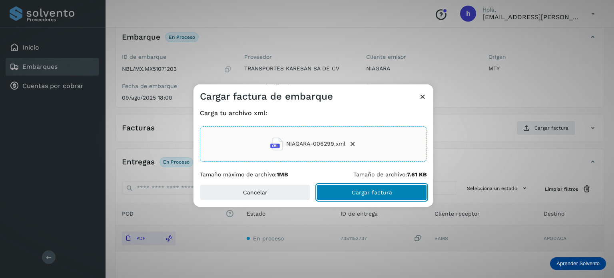
click at [401, 189] on button "Cargar factura" at bounding box center [372, 192] width 110 height 16
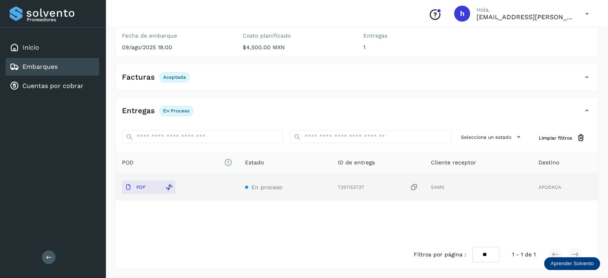
scroll to position [0, 0]
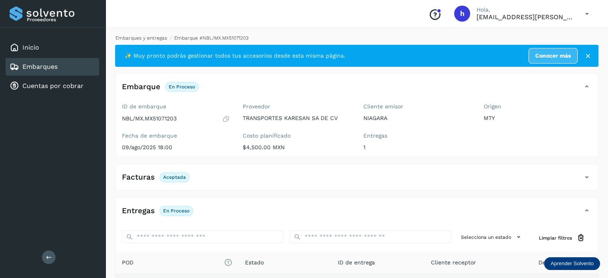
click at [133, 35] on link "Embarques y entregas" at bounding box center [142, 38] width 52 height 6
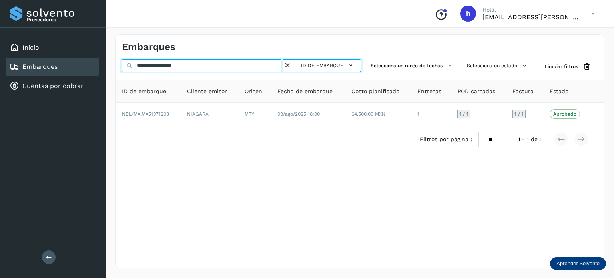
drag, startPoint x: 200, startPoint y: 68, endPoint x: 0, endPoint y: 87, distance: 200.8
click at [0, 87] on div "**********" at bounding box center [307, 139] width 614 height 278
paste input "text"
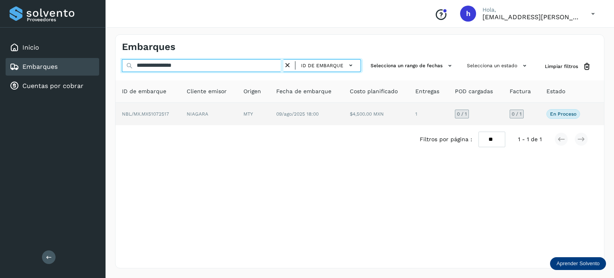
type input "**********"
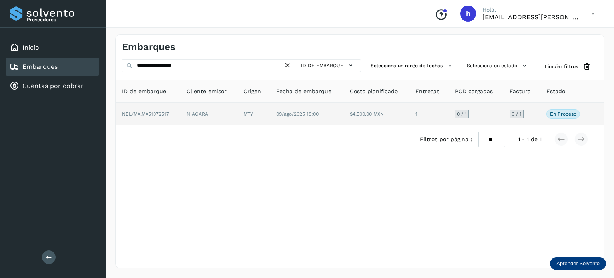
click at [237, 112] on td "NIAGARA" at bounding box center [253, 114] width 33 height 22
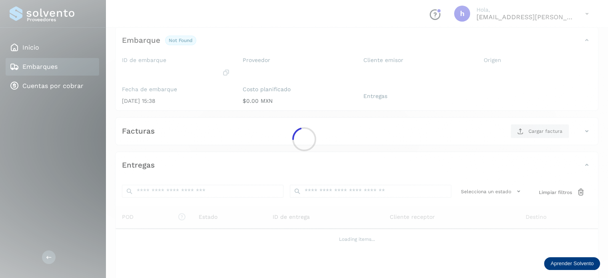
scroll to position [47, 0]
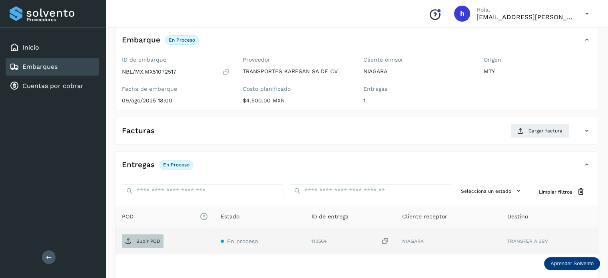
click at [147, 239] on p "Subir POD" at bounding box center [148, 241] width 24 height 6
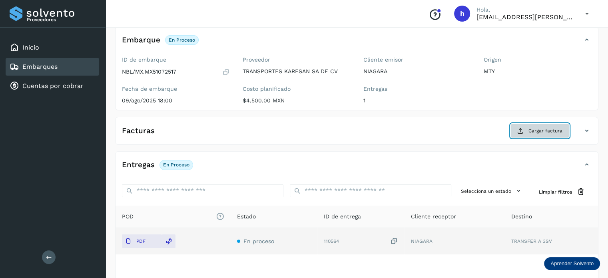
click at [529, 128] on span "Cargar factura" at bounding box center [545, 130] width 34 height 7
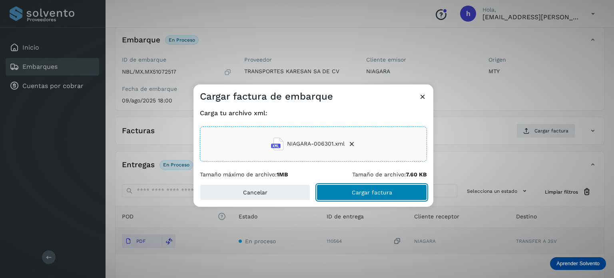
click at [374, 193] on span "Cargar factura" at bounding box center [372, 192] width 40 height 6
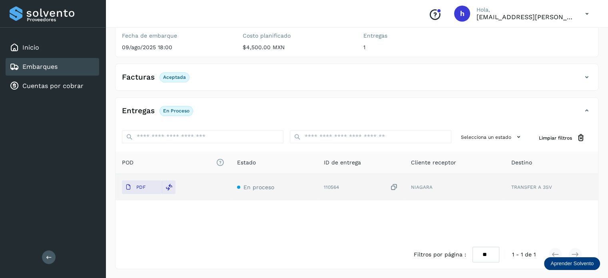
scroll to position [0, 0]
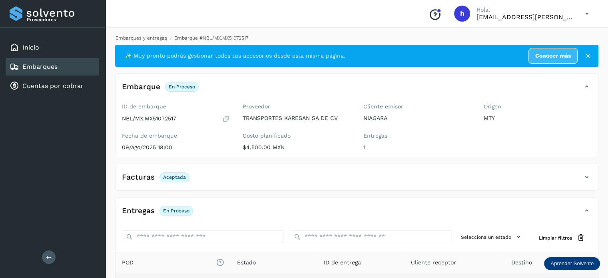
click at [142, 40] on link "Embarques y entregas" at bounding box center [142, 38] width 52 height 6
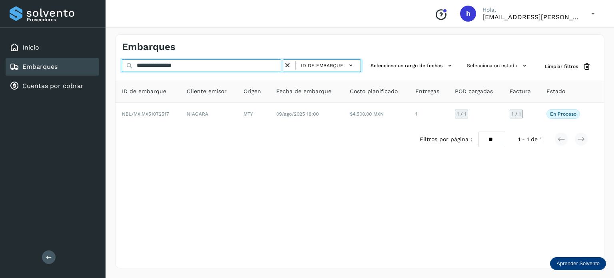
drag, startPoint x: 206, startPoint y: 61, endPoint x: 13, endPoint y: 68, distance: 193.6
click at [13, 68] on div "**********" at bounding box center [307, 139] width 614 height 278
paste input "text"
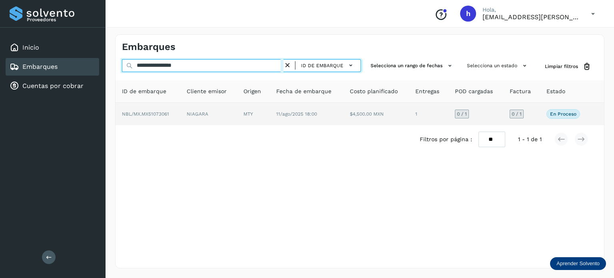
type input "**********"
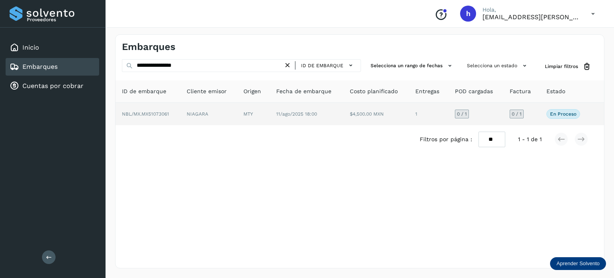
click at [180, 116] on td "NBL/MX.MX51073061" at bounding box center [208, 114] width 57 height 22
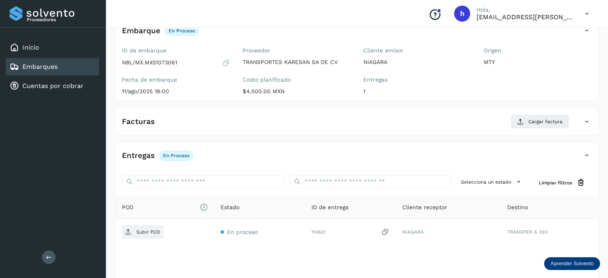
scroll to position [51, 0]
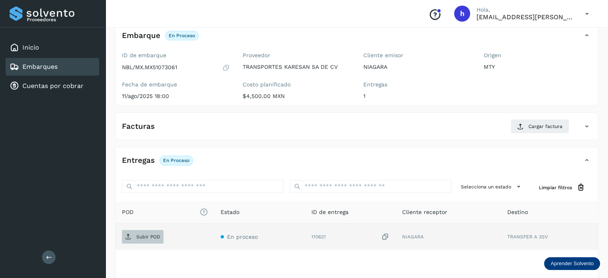
click at [163, 237] on span "Subir POD" at bounding box center [143, 236] width 42 height 13
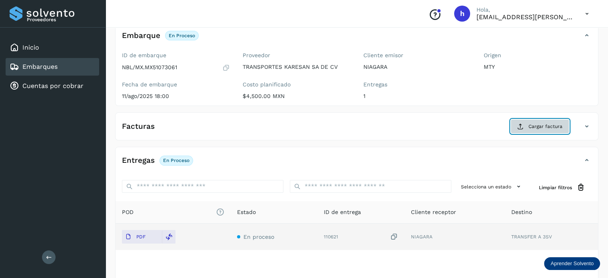
click at [543, 130] on button "Cargar factura" at bounding box center [540, 126] width 59 height 14
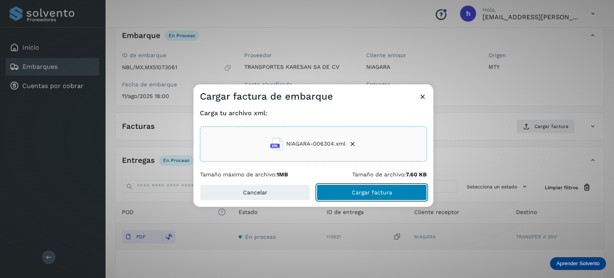
click at [392, 197] on button "Cargar factura" at bounding box center [372, 192] width 110 height 16
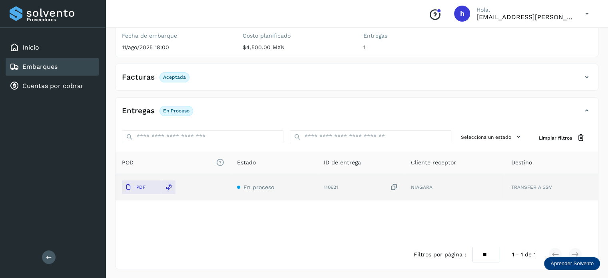
scroll to position [0, 0]
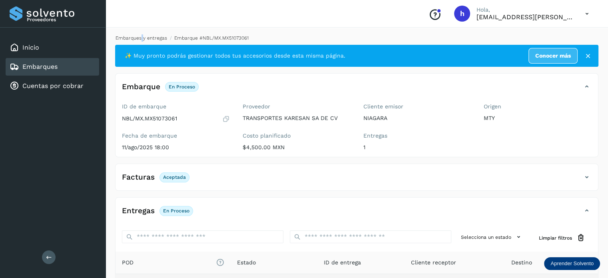
click at [142, 37] on div "Embarques y entregas Embarque #NBL/MX.MX51073061 ✨ Muy pronto podrás gestionar …" at bounding box center [357, 202] width 503 height 354
click at [142, 37] on link "Embarques y entregas" at bounding box center [142, 38] width 52 height 6
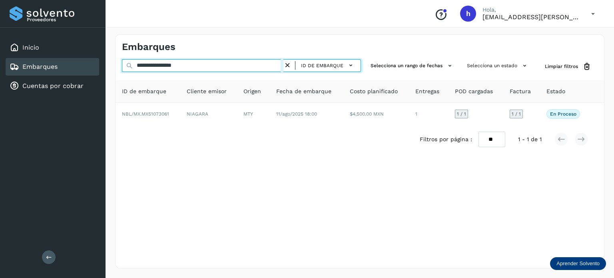
drag, startPoint x: 209, startPoint y: 66, endPoint x: 25, endPoint y: 73, distance: 184.4
click at [25, 73] on div "**********" at bounding box center [307, 139] width 614 height 278
paste input "text"
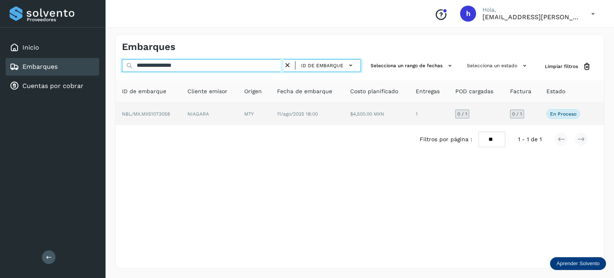
type input "**********"
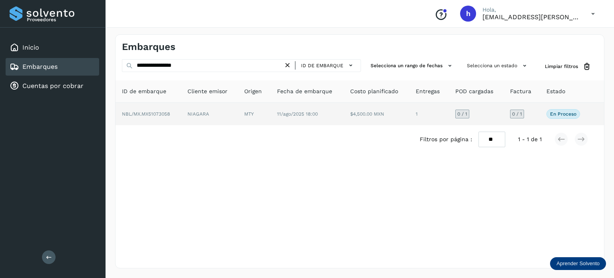
click at [181, 116] on td "NBL/MX.MX51073058" at bounding box center [209, 114] width 57 height 22
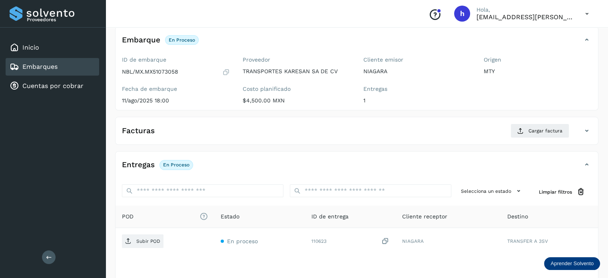
scroll to position [49, 0]
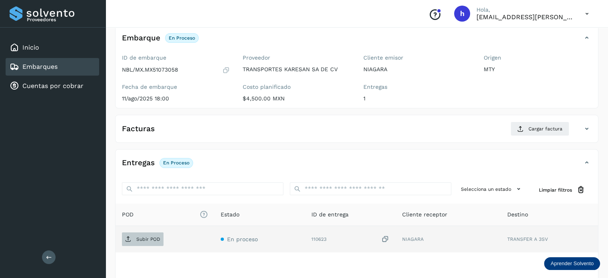
click at [148, 239] on p "Subir POD" at bounding box center [148, 239] width 24 height 6
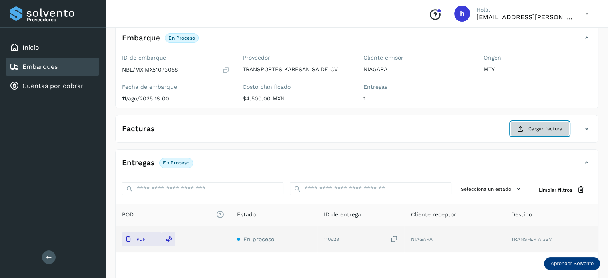
click at [536, 128] on span "Cargar factura" at bounding box center [545, 128] width 34 height 7
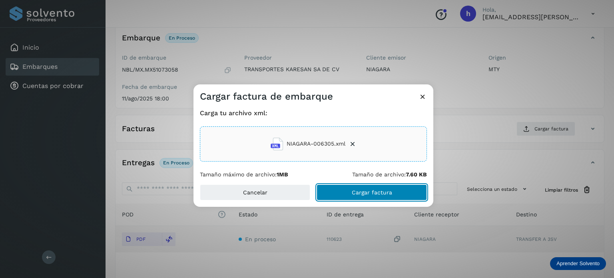
click at [395, 188] on button "Cargar factura" at bounding box center [372, 192] width 110 height 16
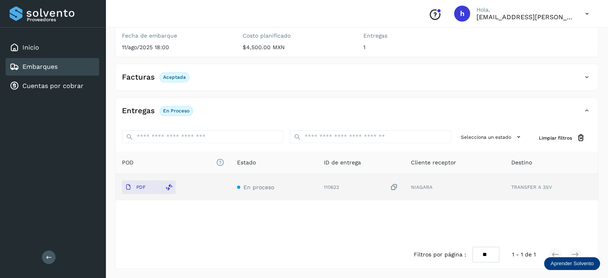
scroll to position [0, 0]
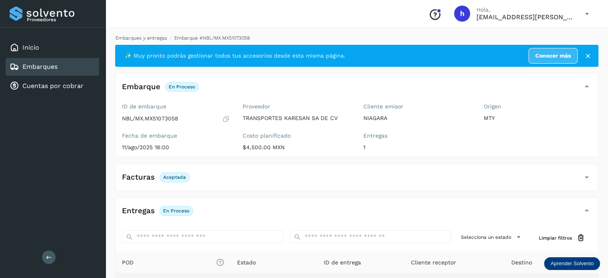
click at [157, 38] on link "Embarques y entregas" at bounding box center [142, 38] width 52 height 6
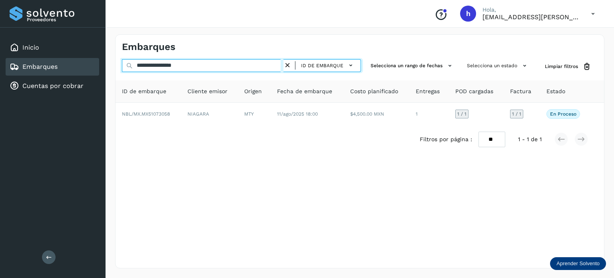
drag, startPoint x: 214, startPoint y: 63, endPoint x: 0, endPoint y: 76, distance: 214.3
click at [0, 76] on div "**********" at bounding box center [307, 139] width 614 height 278
paste input "text"
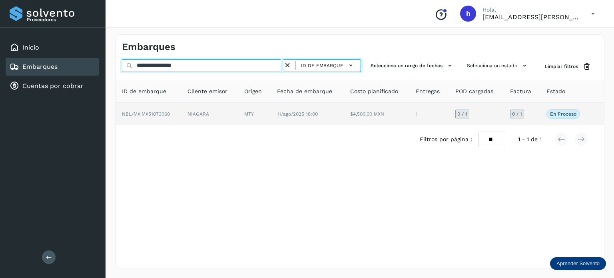
type input "**********"
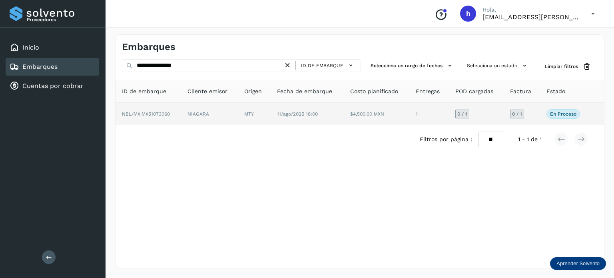
click at [181, 118] on td "NBL/MX.MX51073060" at bounding box center [209, 114] width 57 height 22
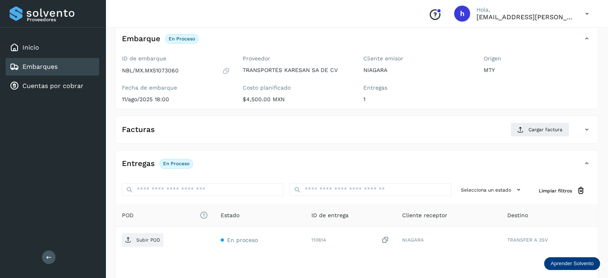
scroll to position [46, 0]
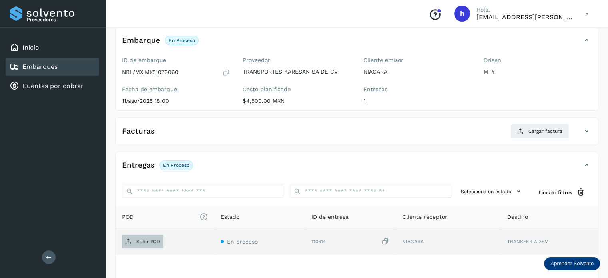
click at [154, 241] on p "Subir POD" at bounding box center [148, 242] width 24 height 6
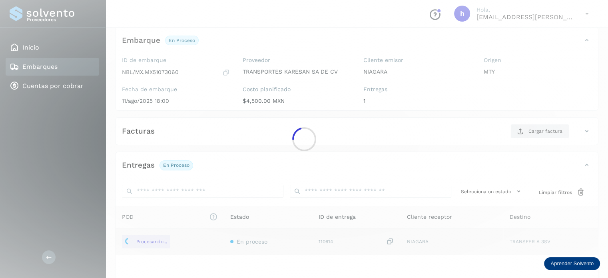
click at [542, 128] on div at bounding box center [304, 139] width 608 height 278
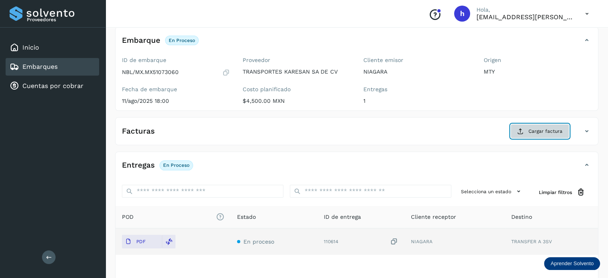
click at [521, 131] on icon at bounding box center [520, 131] width 6 height 6
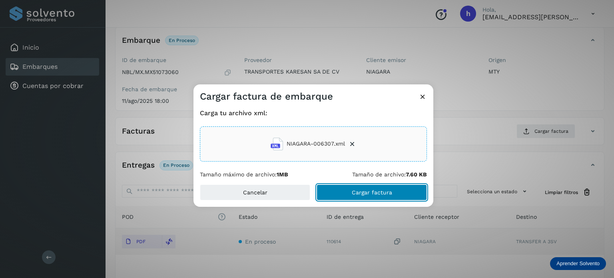
click at [394, 197] on button "Cargar factura" at bounding box center [372, 192] width 110 height 16
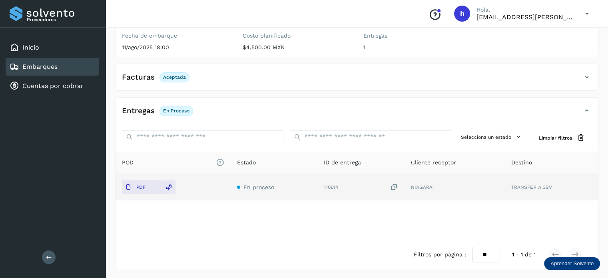
scroll to position [0, 0]
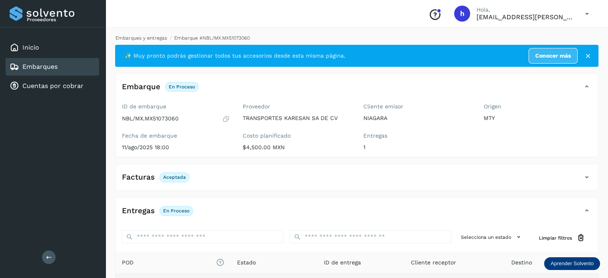
click at [148, 35] on link "Embarques y entregas" at bounding box center [142, 38] width 52 height 6
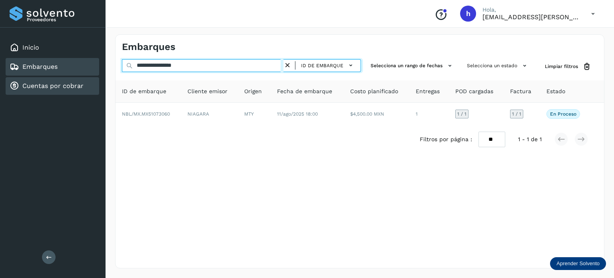
drag, startPoint x: 210, startPoint y: 64, endPoint x: 20, endPoint y: 80, distance: 190.2
click at [20, 80] on div "**********" at bounding box center [307, 139] width 614 height 278
paste input "text"
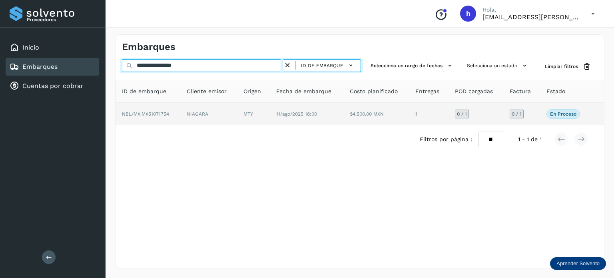
type input "**********"
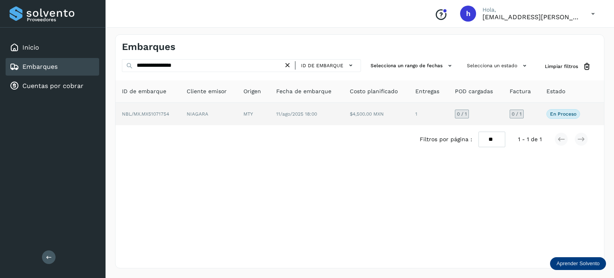
click at [180, 113] on td "NBL/MX.MX51071754" at bounding box center [208, 114] width 57 height 22
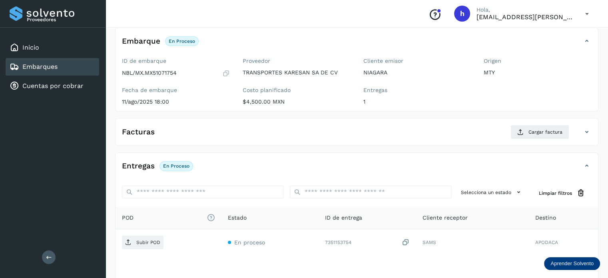
scroll to position [46, 0]
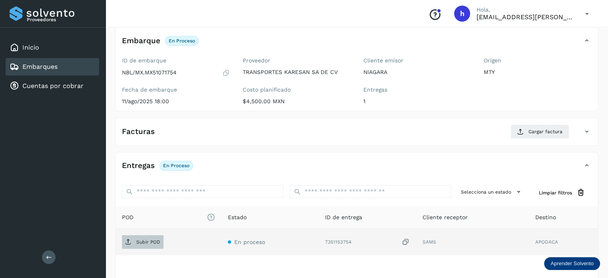
click at [139, 241] on p "Subir POD" at bounding box center [148, 242] width 24 height 6
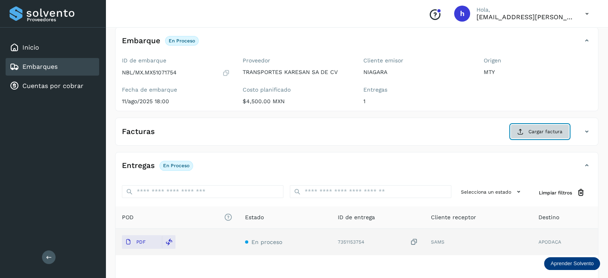
click at [542, 133] on span "Cargar factura" at bounding box center [545, 131] width 34 height 7
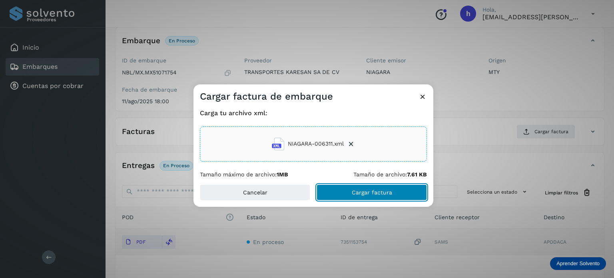
click at [397, 188] on button "Cargar factura" at bounding box center [372, 192] width 110 height 16
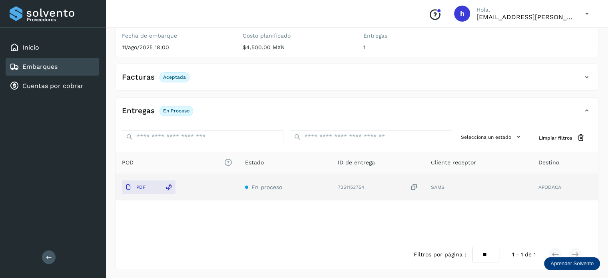
scroll to position [0, 0]
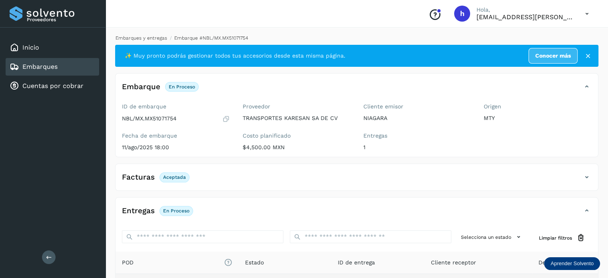
click at [153, 36] on link "Embarques y entregas" at bounding box center [142, 38] width 52 height 6
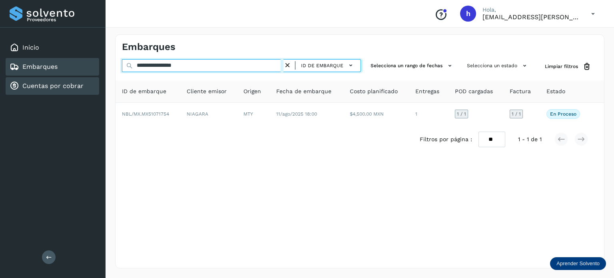
drag, startPoint x: 210, startPoint y: 68, endPoint x: 66, endPoint y: 80, distance: 144.8
click at [66, 80] on div "**********" at bounding box center [307, 139] width 614 height 278
paste input "text"
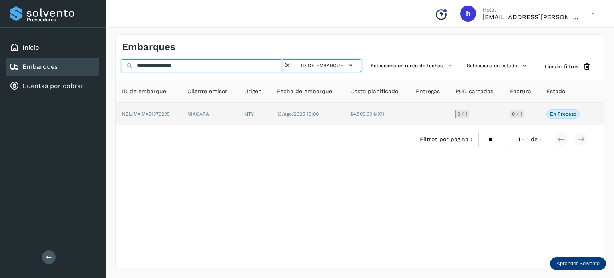
type input "**********"
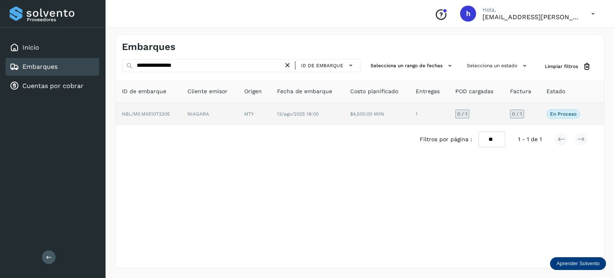
click at [181, 113] on td "NBL/MX.MX51073205" at bounding box center [209, 114] width 57 height 22
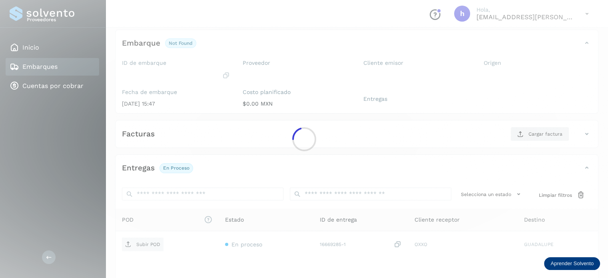
scroll to position [47, 0]
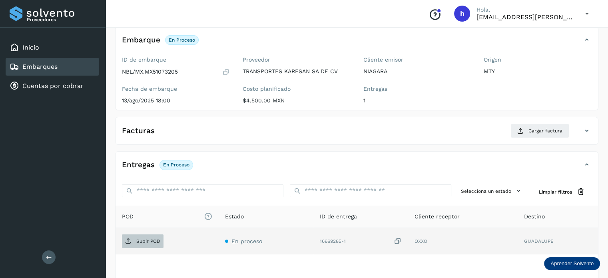
click at [142, 241] on p "Subir POD" at bounding box center [148, 241] width 24 height 6
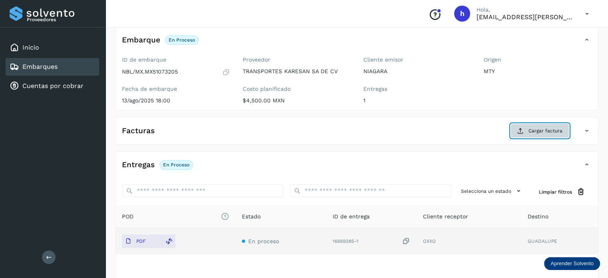
click at [548, 129] on span "Cargar factura" at bounding box center [545, 130] width 34 height 7
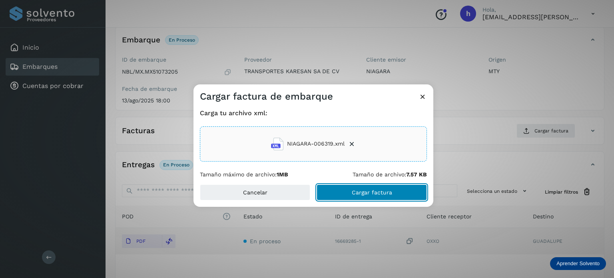
click at [401, 190] on button "Cargar factura" at bounding box center [372, 192] width 110 height 16
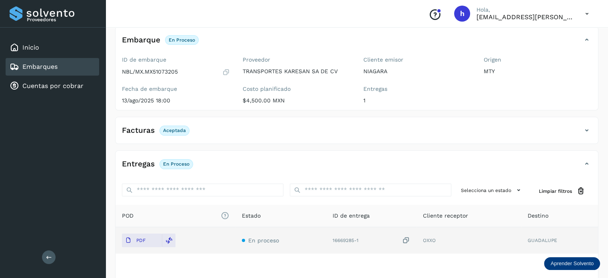
scroll to position [0, 0]
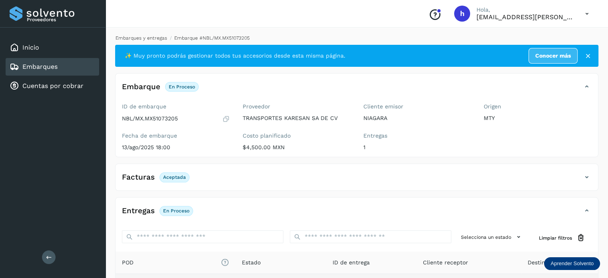
click at [152, 40] on link "Embarques y entregas" at bounding box center [142, 38] width 52 height 6
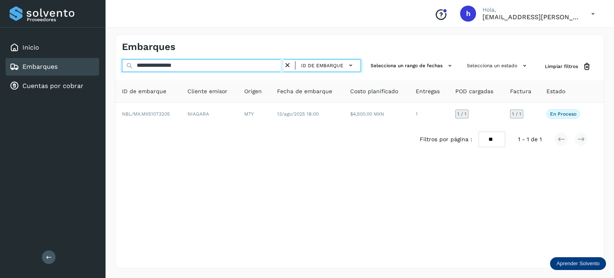
drag, startPoint x: 209, startPoint y: 65, endPoint x: 65, endPoint y: 65, distance: 144.7
click at [65, 65] on div "**********" at bounding box center [307, 139] width 614 height 278
paste input "text"
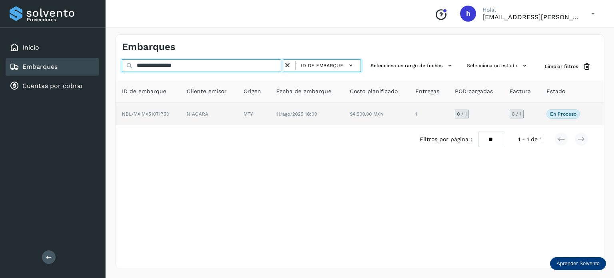
type input "**********"
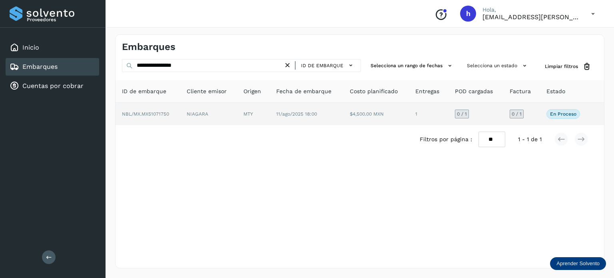
click at [156, 114] on span "NBL/MX.MX51071750" at bounding box center [145, 114] width 47 height 6
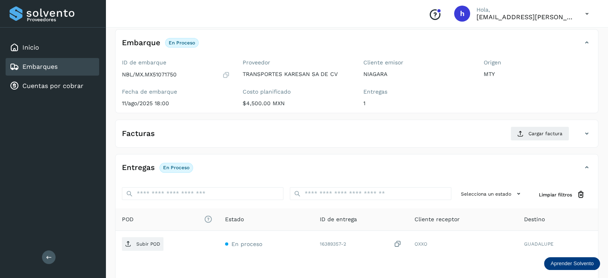
scroll to position [45, 0]
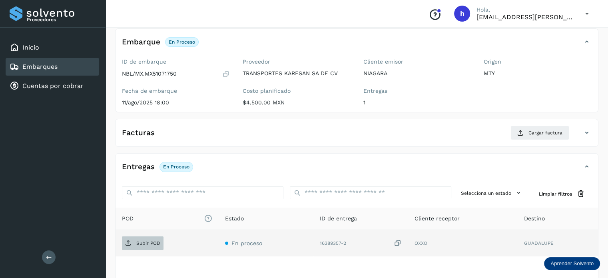
click at [149, 244] on p "Subir POD" at bounding box center [148, 243] width 24 height 6
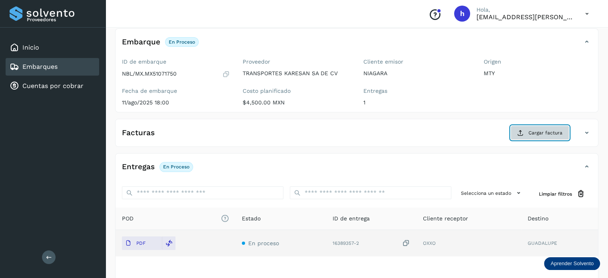
click at [540, 133] on span "Cargar factura" at bounding box center [545, 132] width 34 height 7
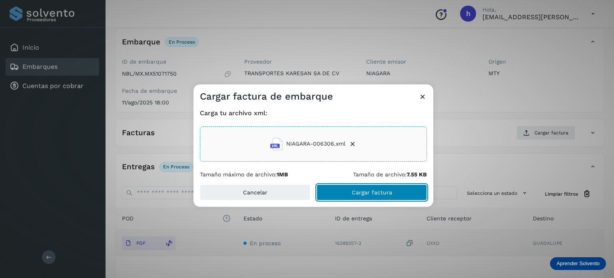
click at [400, 193] on button "Cargar factura" at bounding box center [372, 192] width 110 height 16
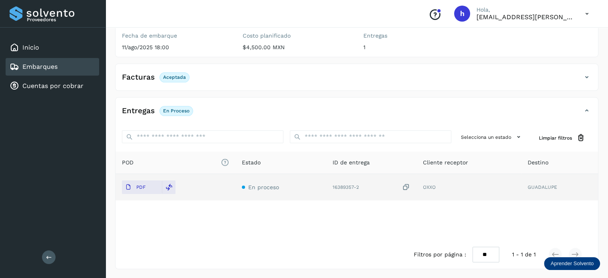
scroll to position [0, 0]
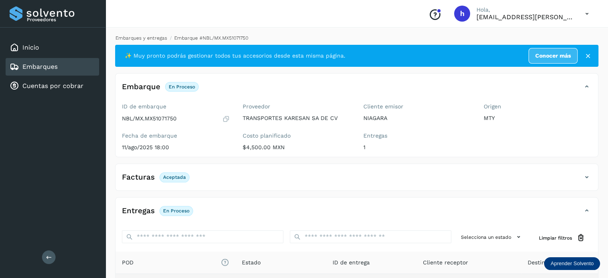
click at [143, 36] on link "Embarques y entregas" at bounding box center [142, 38] width 52 height 6
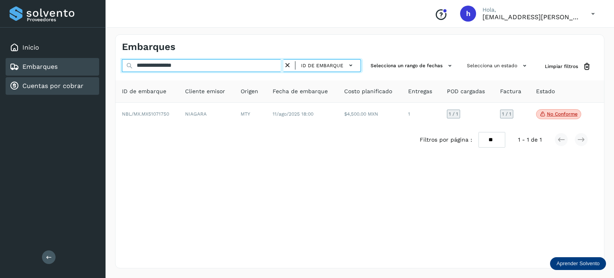
drag, startPoint x: 216, startPoint y: 67, endPoint x: 30, endPoint y: 76, distance: 186.5
click at [30, 76] on div "**********" at bounding box center [307, 139] width 614 height 278
paste input "text"
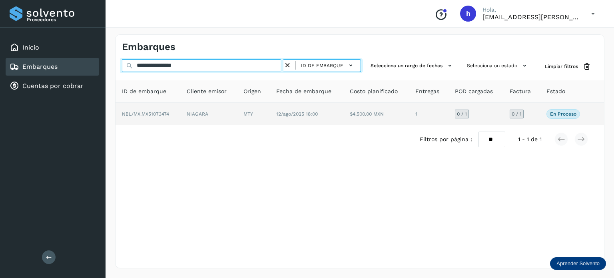
type input "**********"
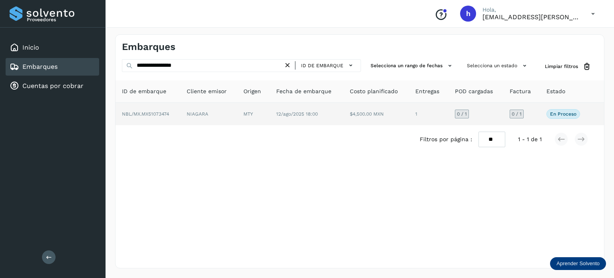
click at [180, 111] on td "NBL/MX.MX51073474" at bounding box center [208, 114] width 57 height 22
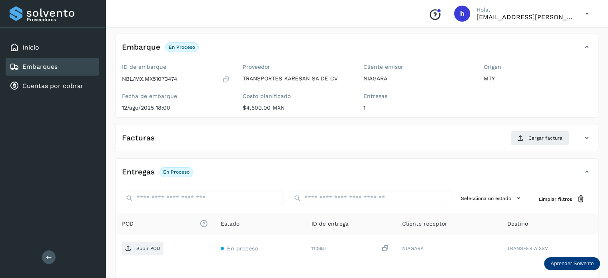
scroll to position [42, 0]
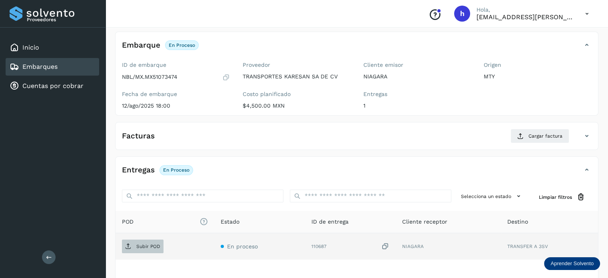
click at [150, 240] on span "Subir POD" at bounding box center [143, 246] width 42 height 13
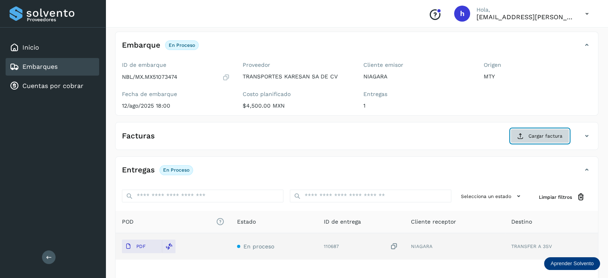
click at [545, 134] on span "Cargar factura" at bounding box center [545, 135] width 34 height 7
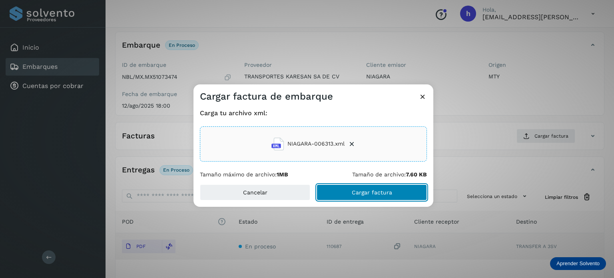
click at [396, 192] on button "Cargar factura" at bounding box center [372, 192] width 110 height 16
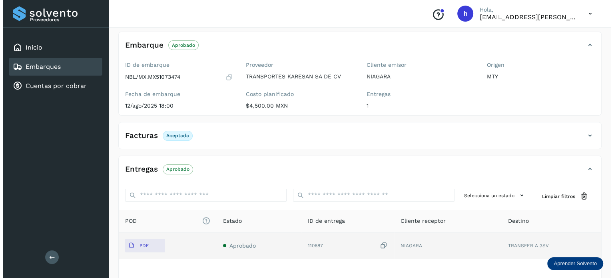
scroll to position [0, 0]
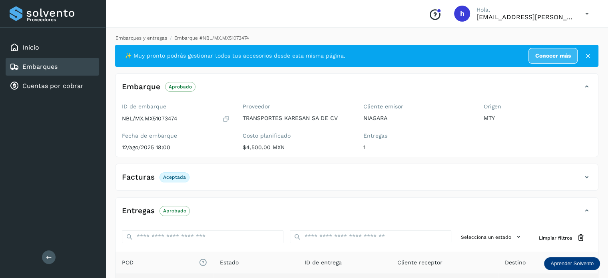
click at [130, 37] on link "Embarques y entregas" at bounding box center [142, 38] width 52 height 6
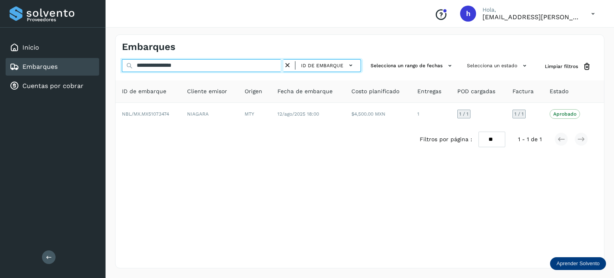
drag, startPoint x: 205, startPoint y: 64, endPoint x: 48, endPoint y: 58, distance: 157.2
click at [48, 58] on div "**********" at bounding box center [307, 139] width 614 height 278
paste input "text"
type input "**********"
